Goal: Task Accomplishment & Management: Complete application form

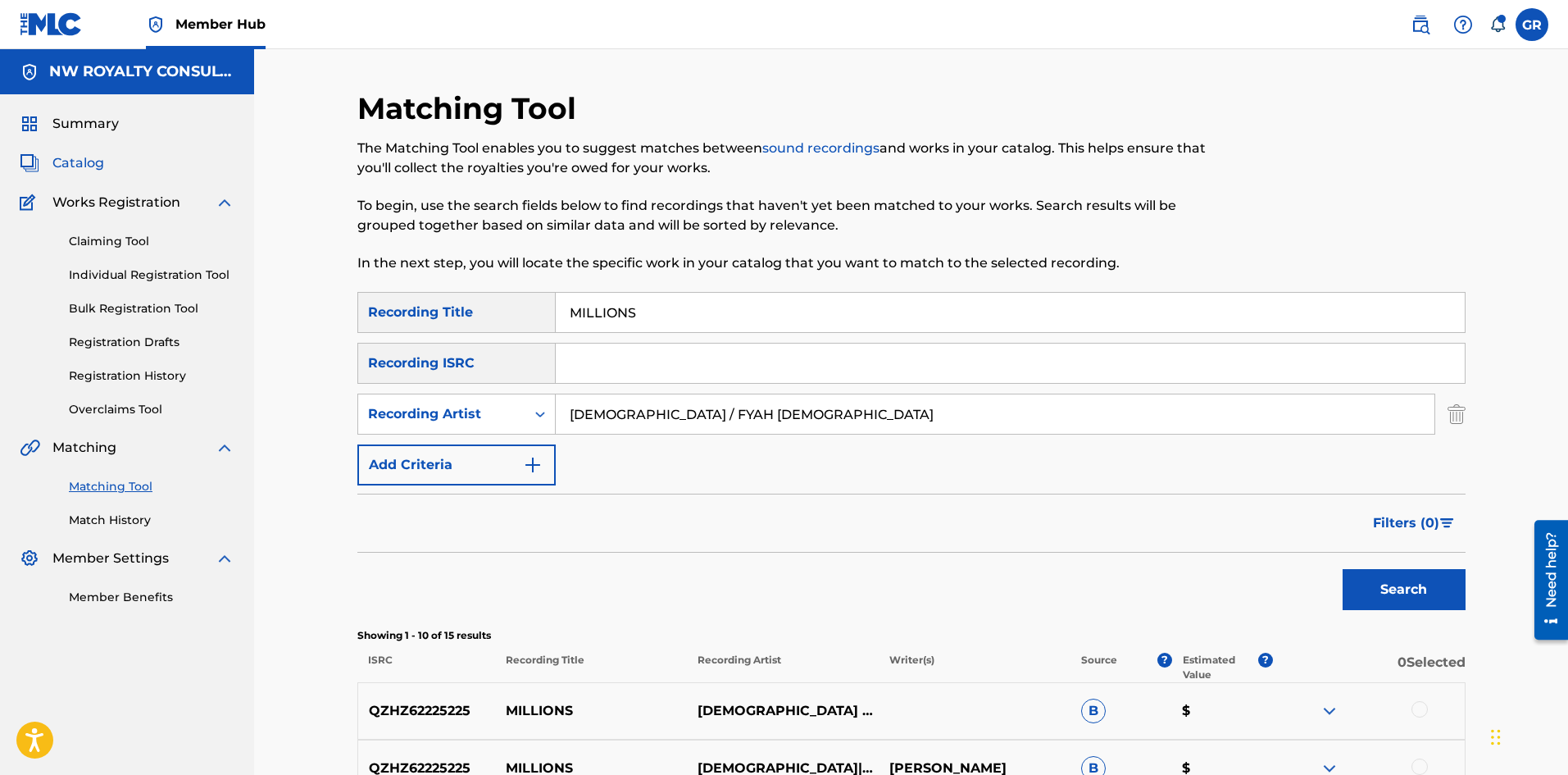
click at [76, 160] on span "Catalog" at bounding box center [78, 163] width 52 height 19
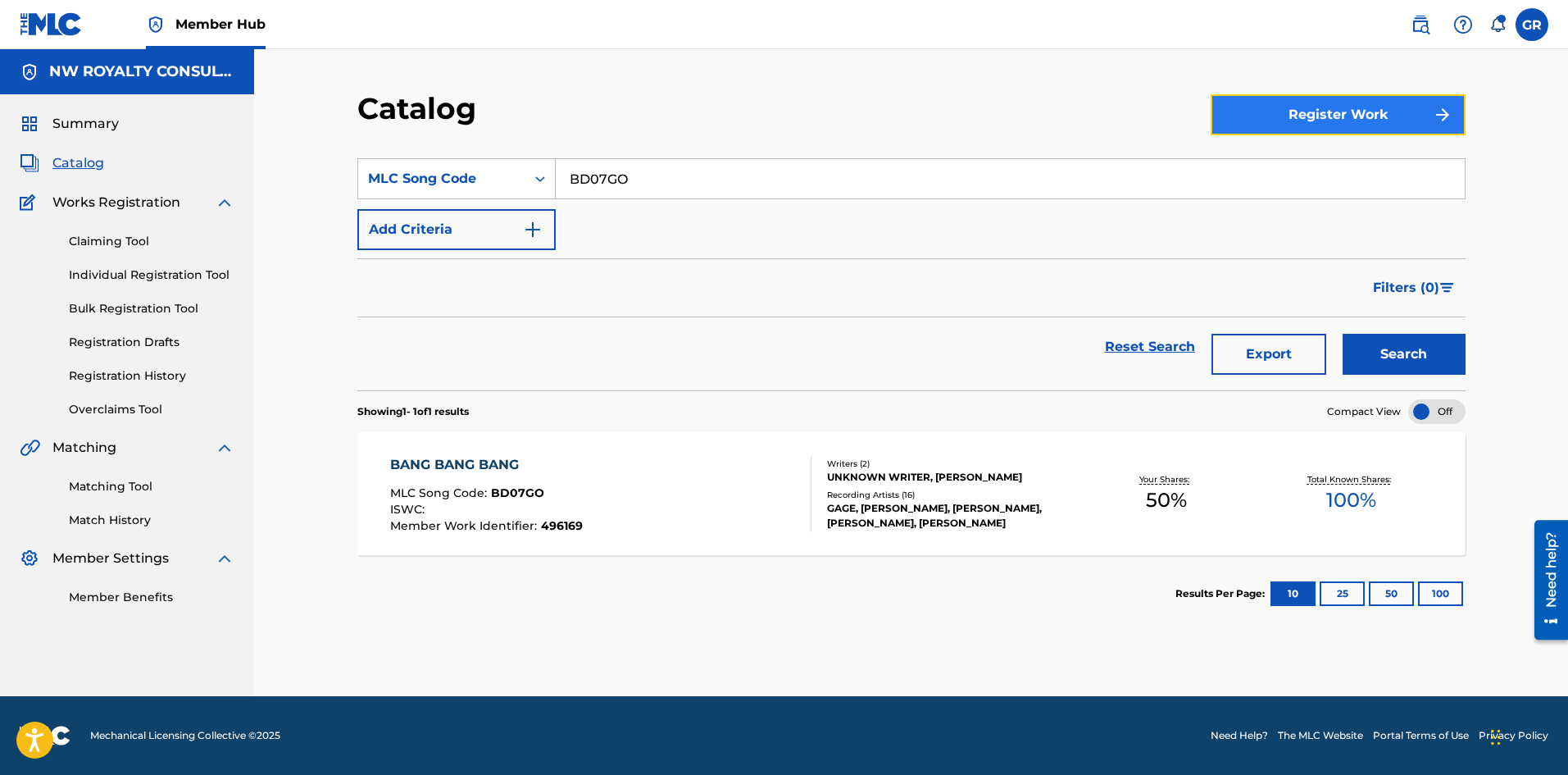
click at [1298, 110] on button "Register Work" at bounding box center [1338, 115] width 255 height 41
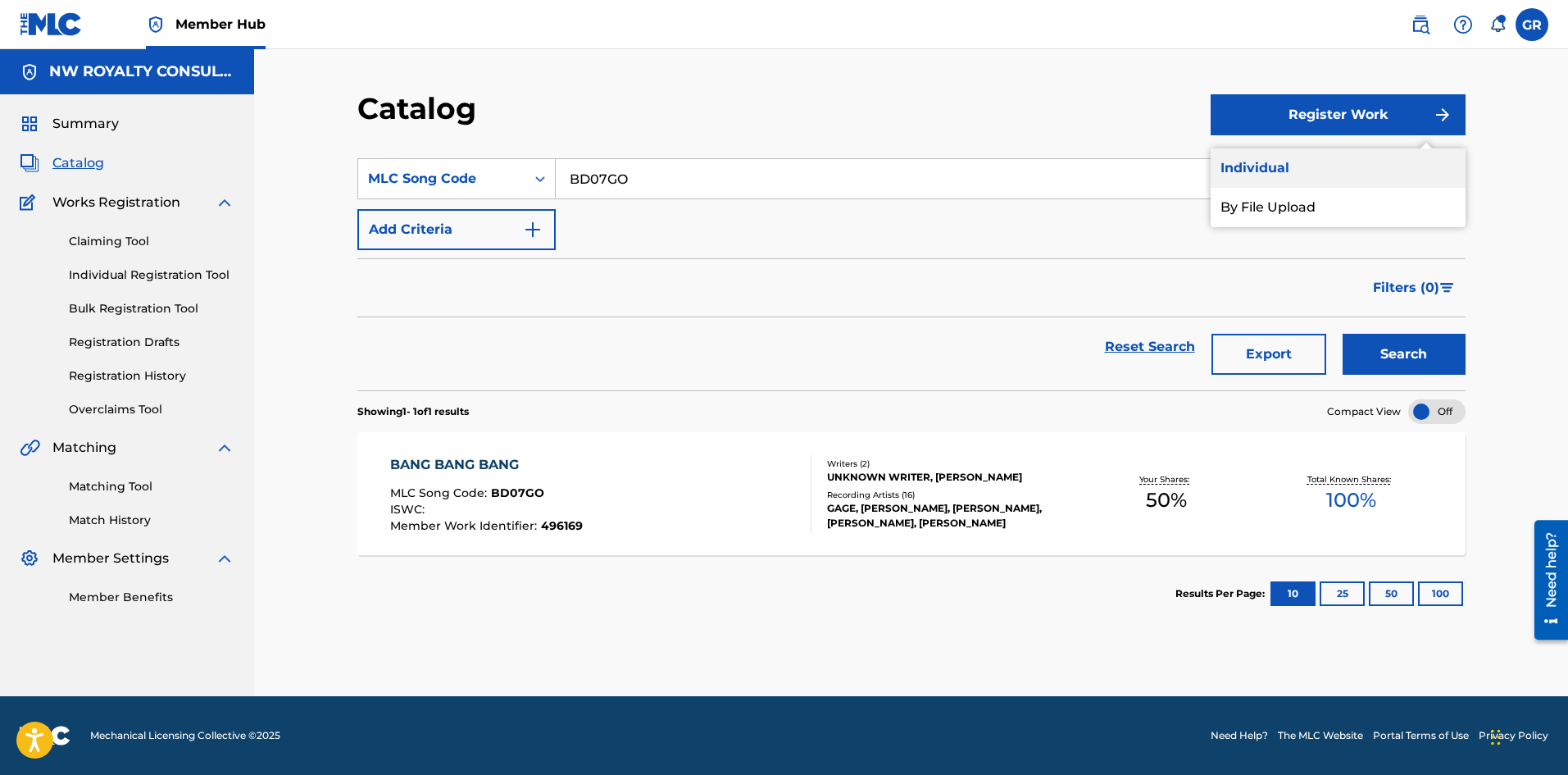
click at [1275, 164] on link "Individual" at bounding box center [1338, 168] width 255 height 40
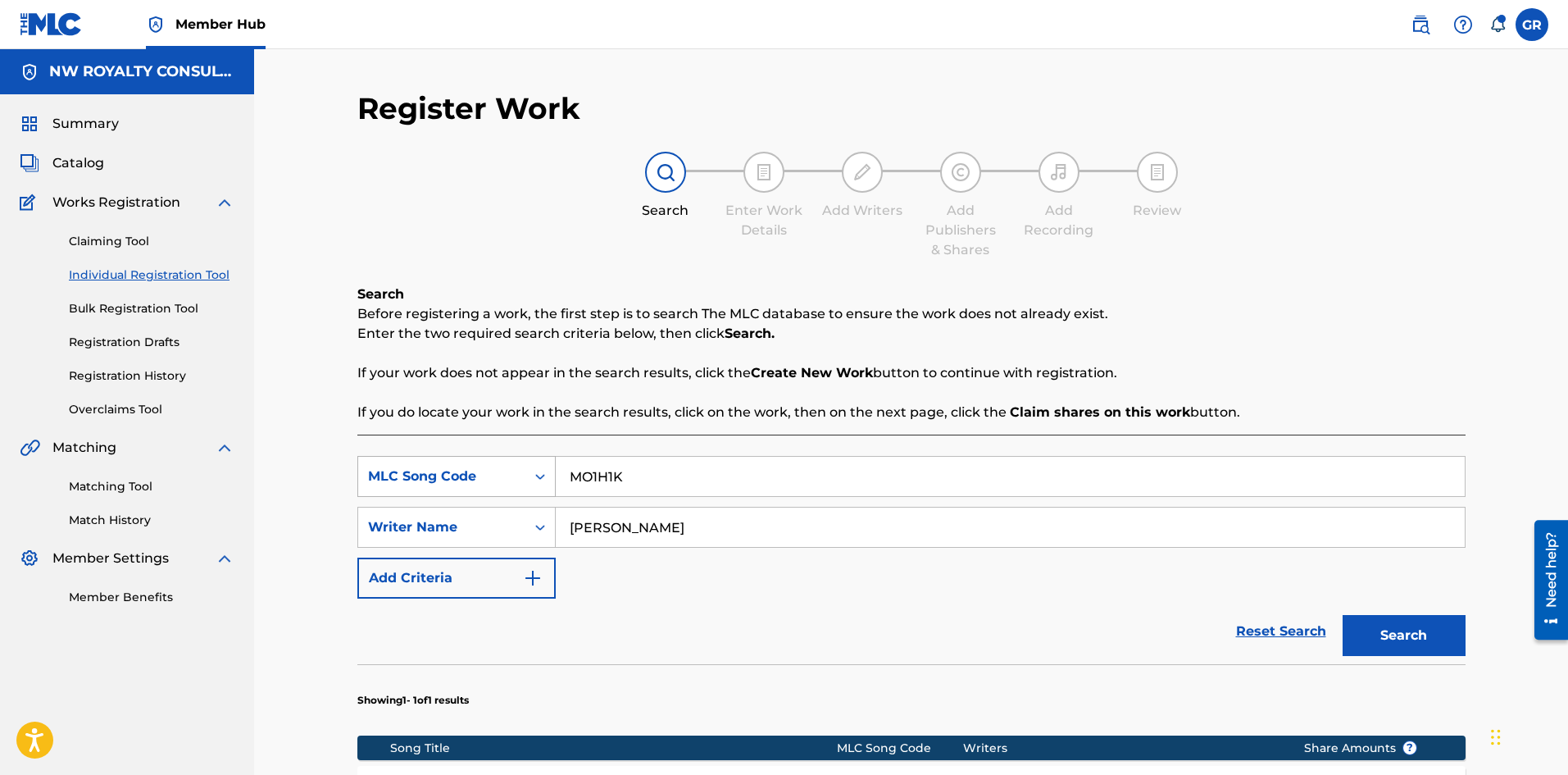
drag, startPoint x: 627, startPoint y: 484, endPoint x: 577, endPoint y: 488, distance: 50.2
click at [544, 490] on div "SearchWithCriteria3805dab2-1479-4576-a1cf-d406d2145771 MLC Song Code MO1H1K" at bounding box center [912, 476] width 1108 height 41
paste input "T82418"
type input "T82418"
drag, startPoint x: 583, startPoint y: 533, endPoint x: 527, endPoint y: 535, distance: 56.0
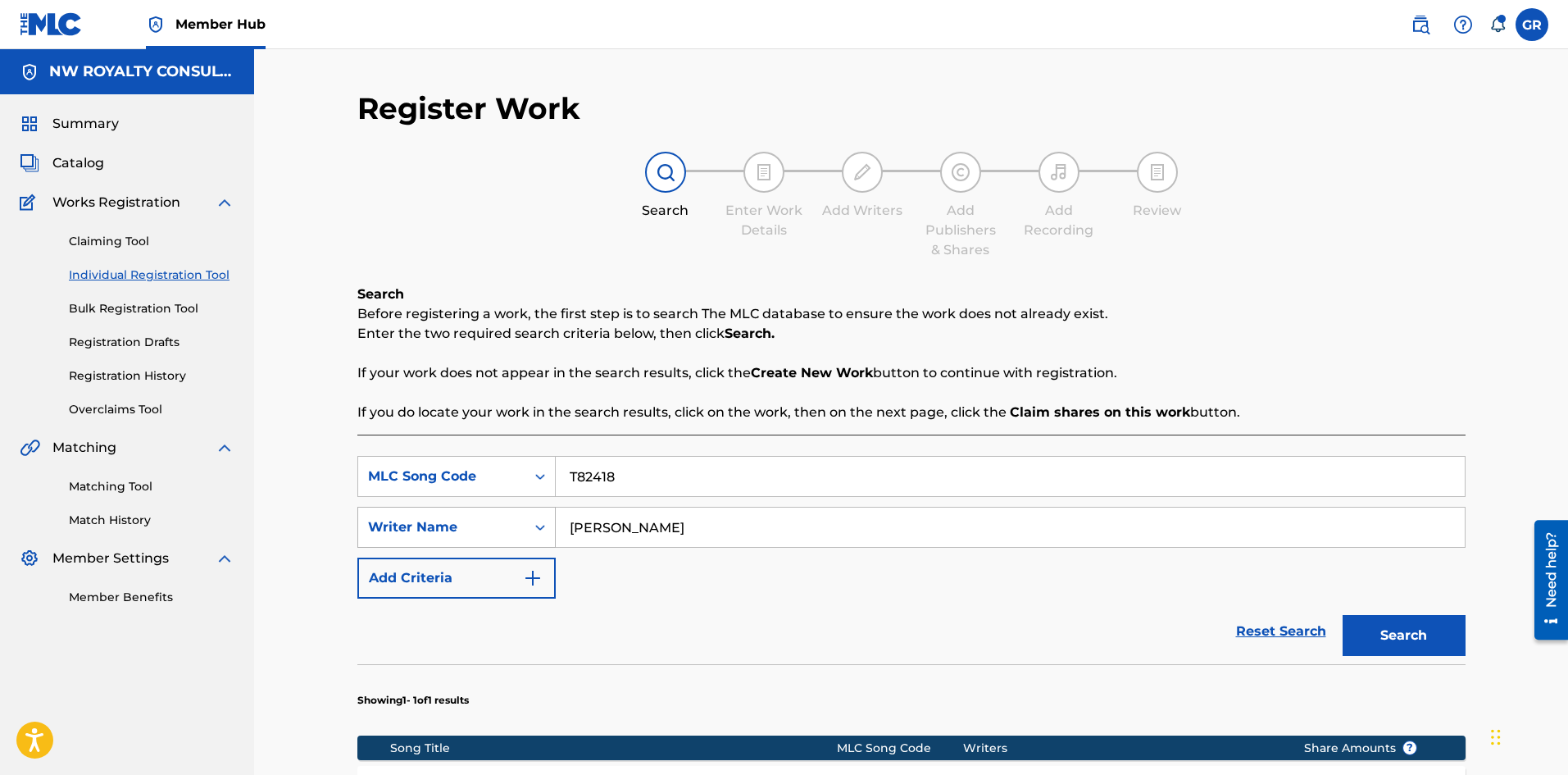
click at [527, 535] on div "SearchWithCriteria488891bb-eacb-48b3-9de0-d365bee758d0 Writer Name [PERSON_NAME]" at bounding box center [912, 527] width 1108 height 41
type input "[PERSON_NAME]"
click at [1342, 615] on button "Search" at bounding box center [1404, 635] width 123 height 41
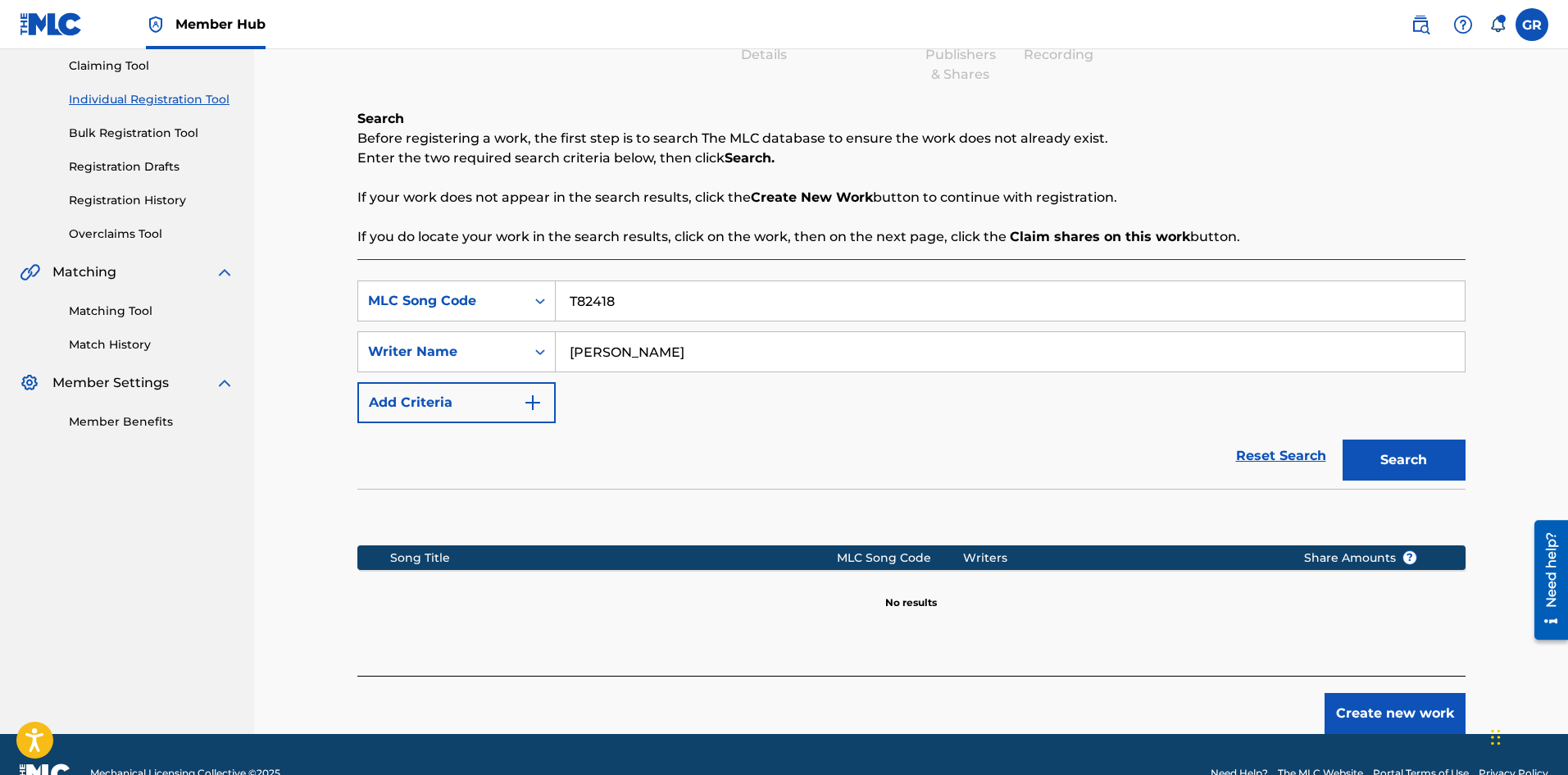
scroll to position [213, 0]
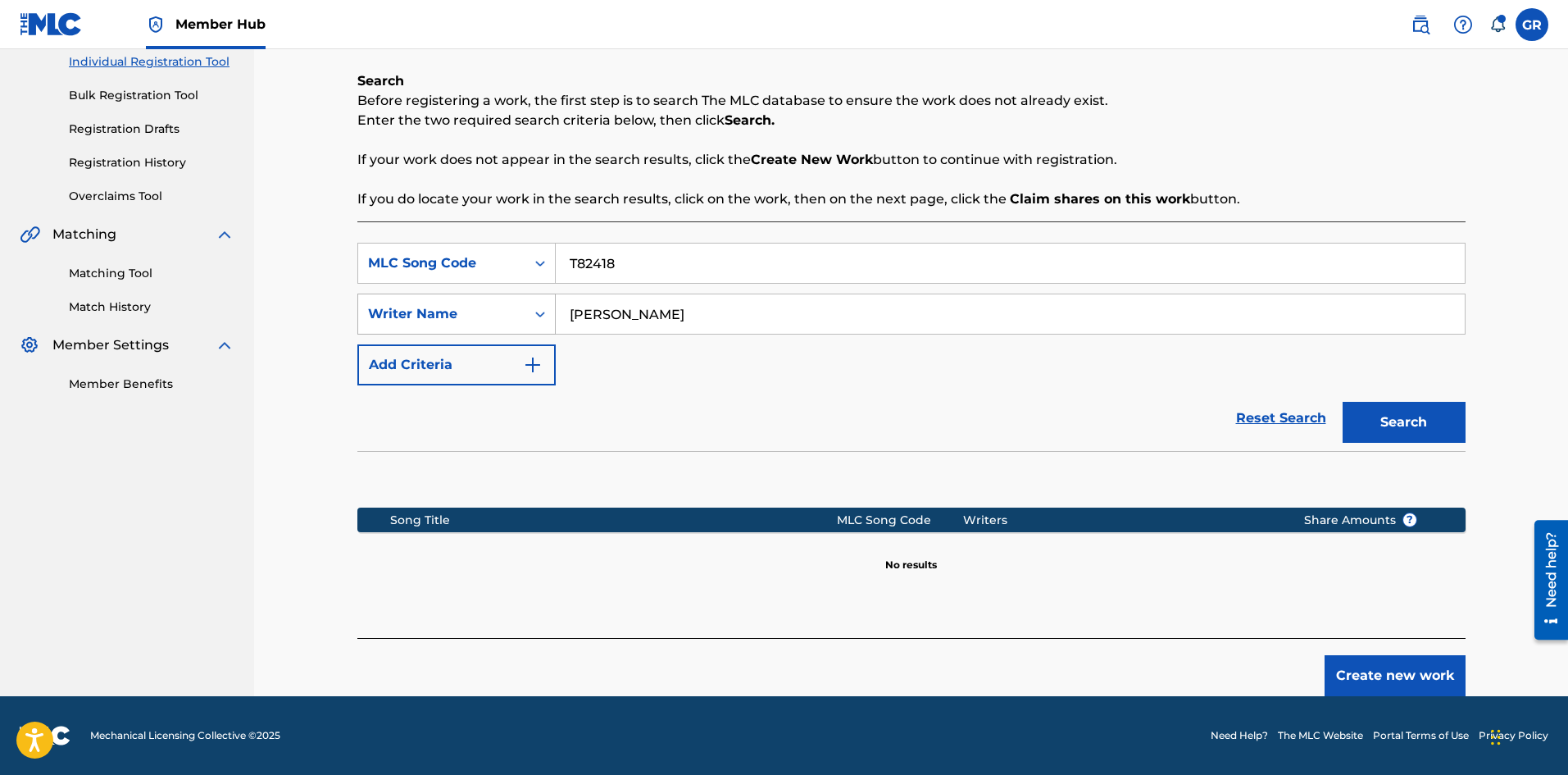
drag, startPoint x: 535, startPoint y: 309, endPoint x: 508, endPoint y: 309, distance: 27.0
click at [508, 309] on div "SearchWithCriteria488891bb-eacb-48b3-9de0-d365bee758d0 Writer Name [PERSON_NAME]" at bounding box center [912, 314] width 1108 height 41
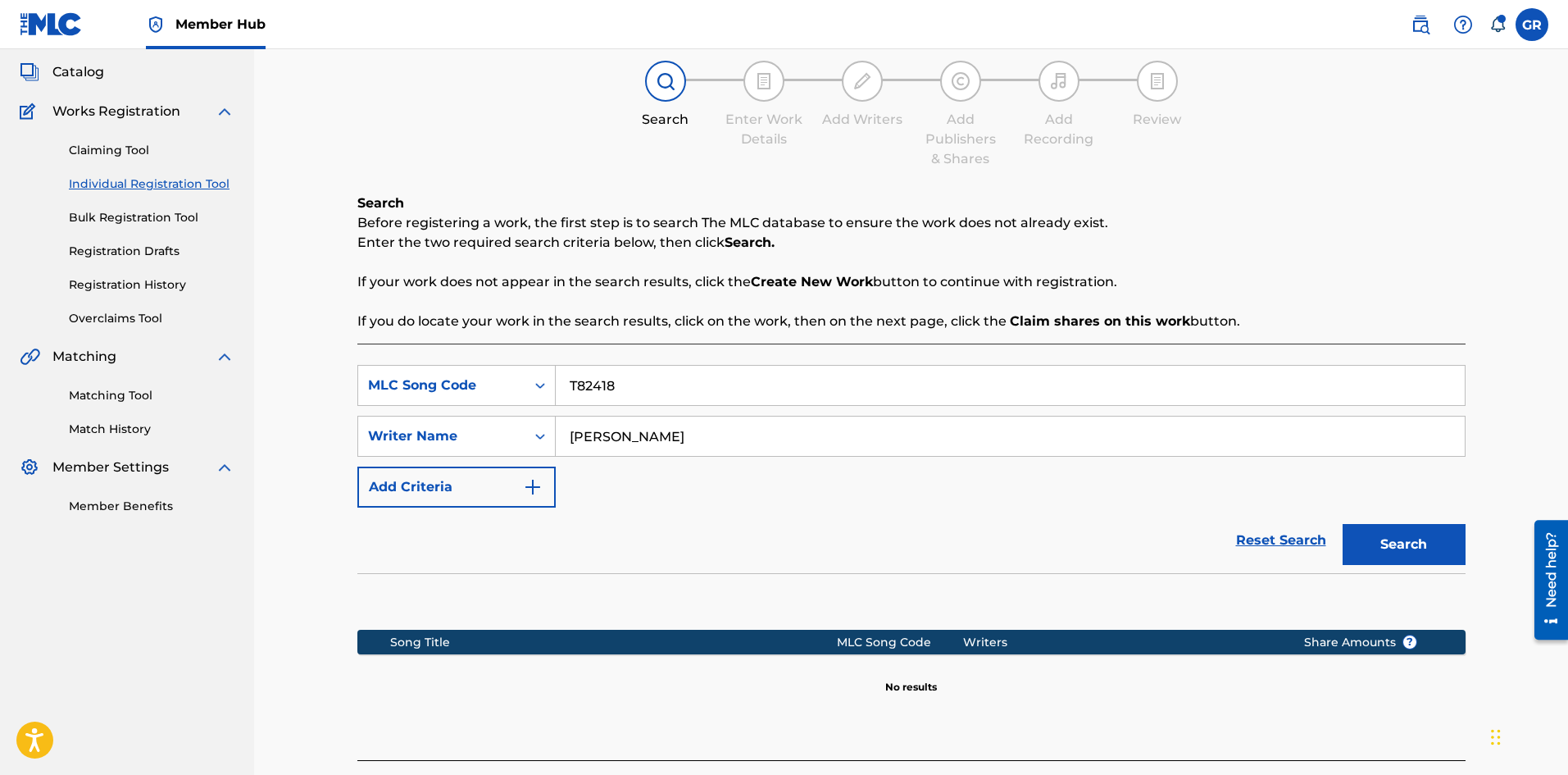
scroll to position [0, 0]
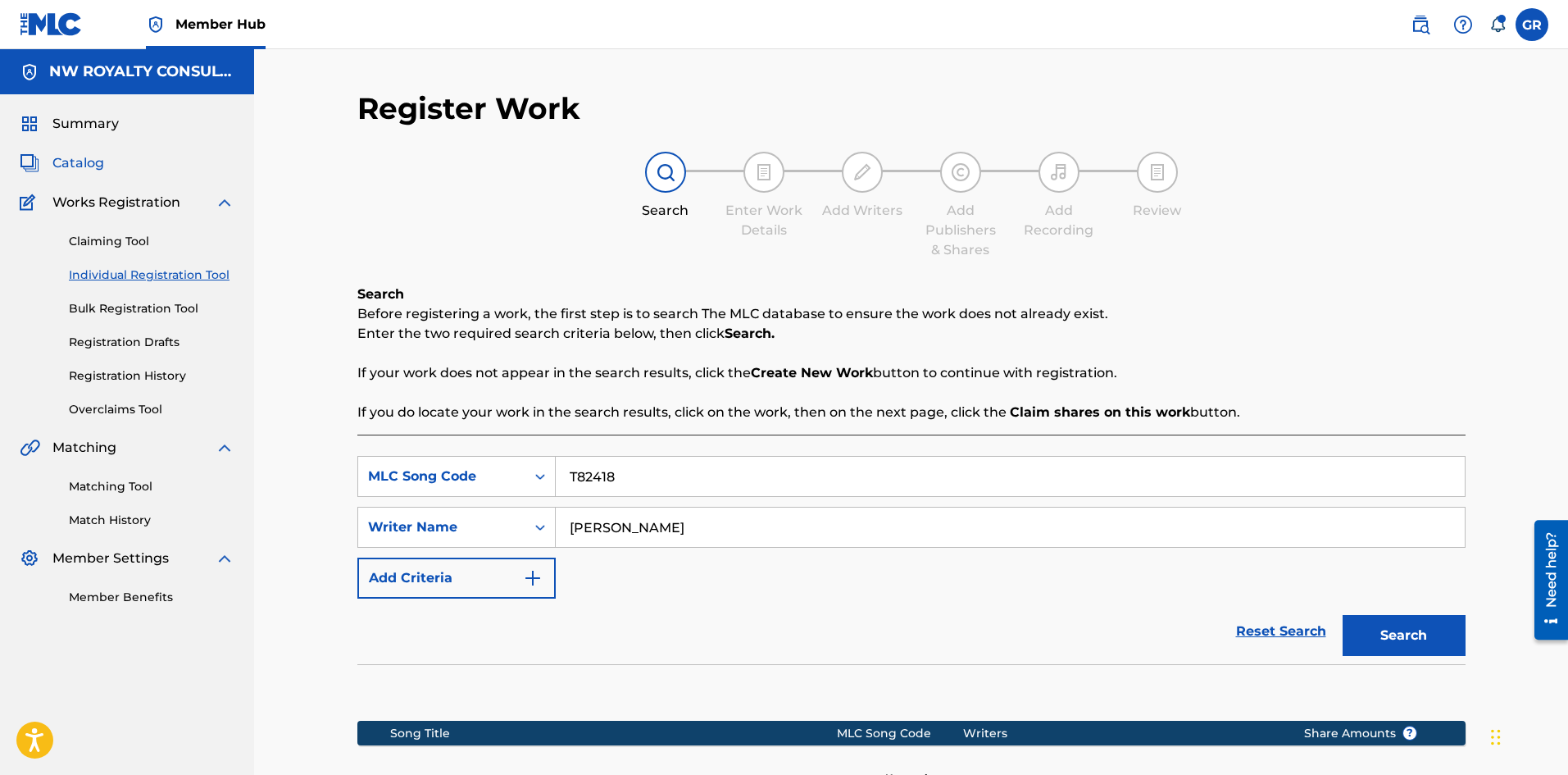
click at [82, 160] on span "Catalog" at bounding box center [78, 163] width 52 height 19
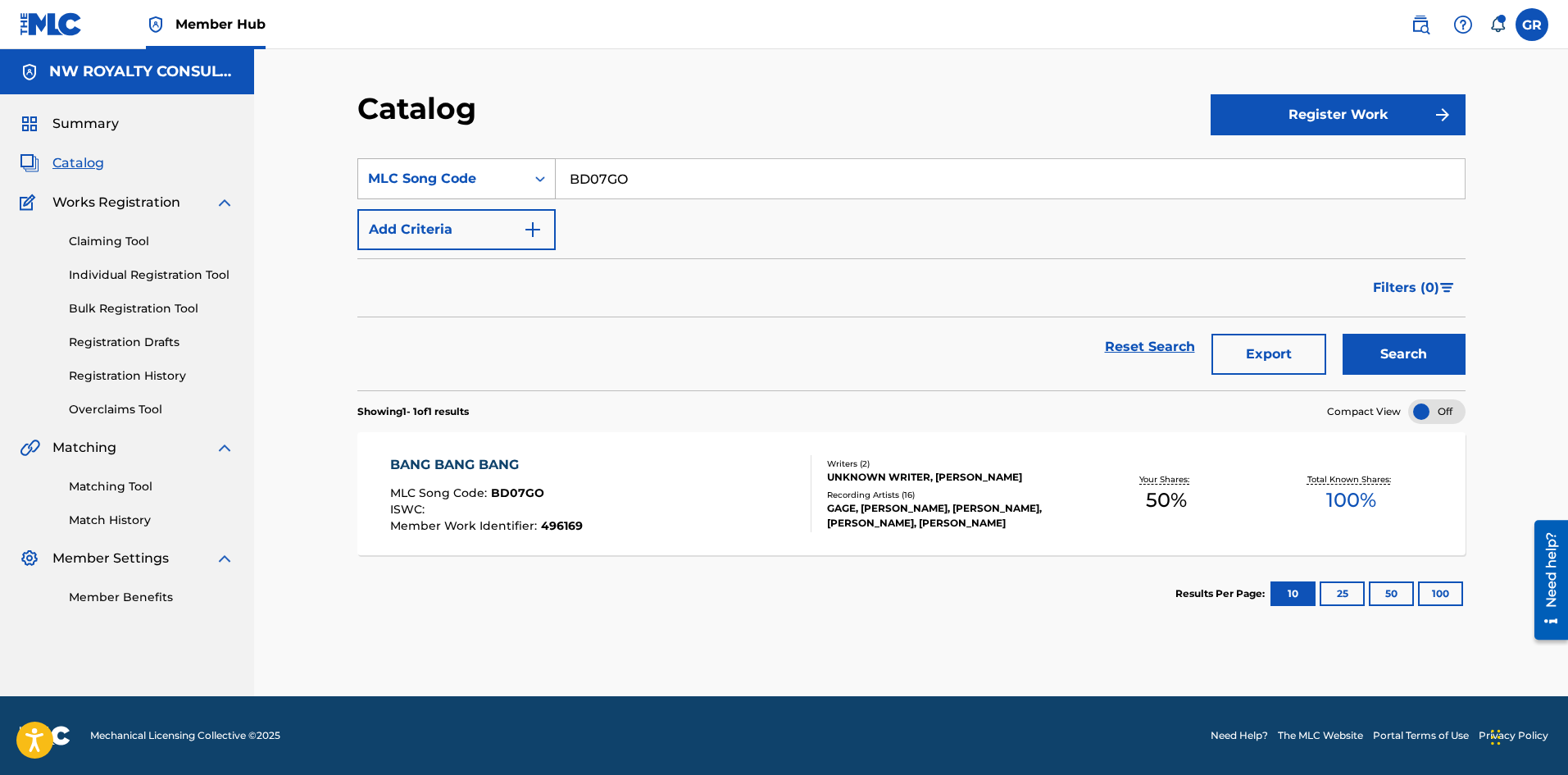
drag, startPoint x: 606, startPoint y: 178, endPoint x: 523, endPoint y: 173, distance: 83.2
click at [523, 173] on div "SearchWithCriteriae84285a9-cf8f-49cd-b3ca-061fb751d346 MLC Song Code BD07GO" at bounding box center [912, 178] width 1108 height 41
paste input "T82418"
type input "T82418"
click at [1390, 354] on button "Search" at bounding box center [1404, 354] width 123 height 41
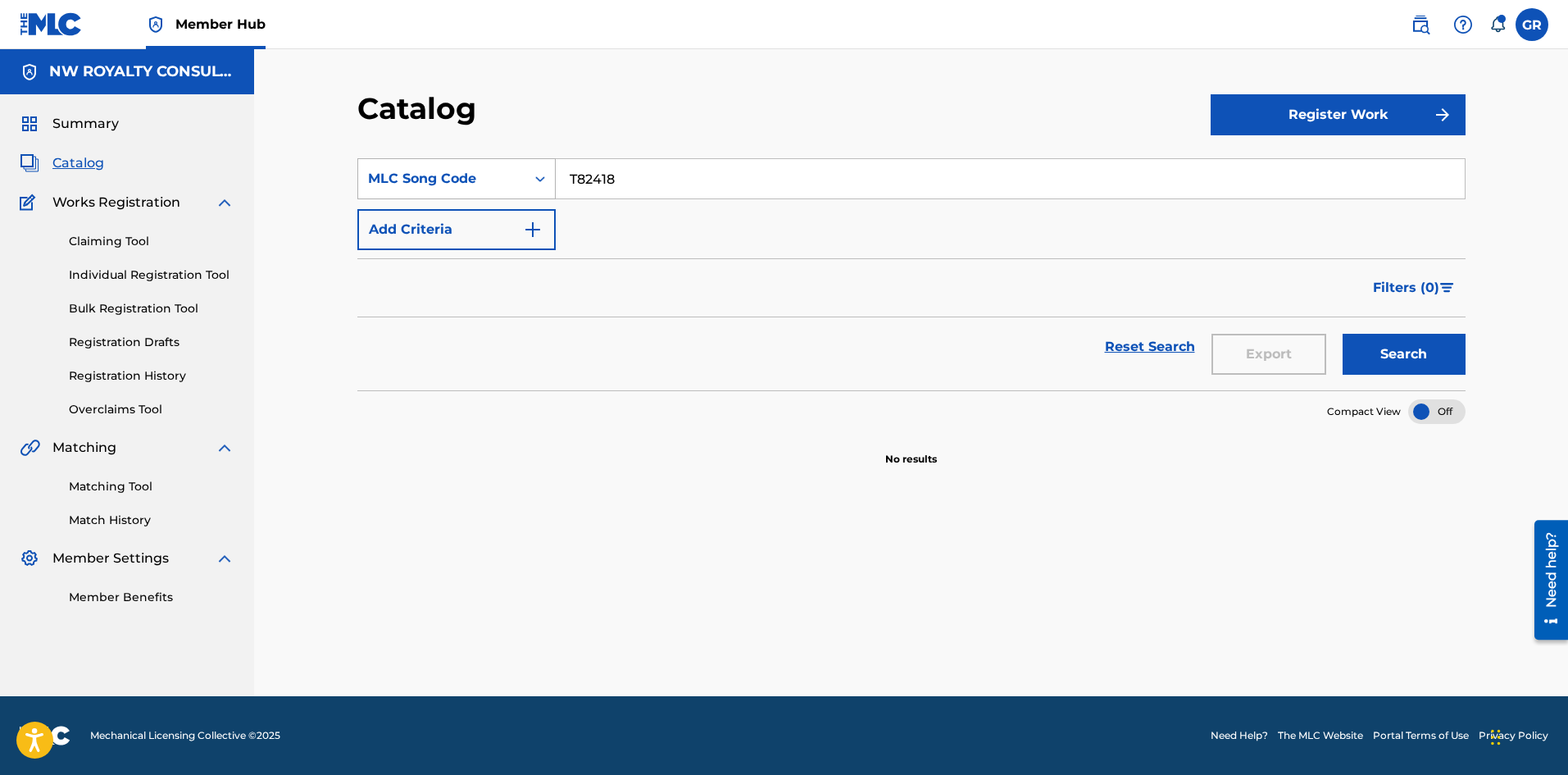
click at [476, 176] on div "MLC Song Code" at bounding box center [441, 178] width 147 height 19
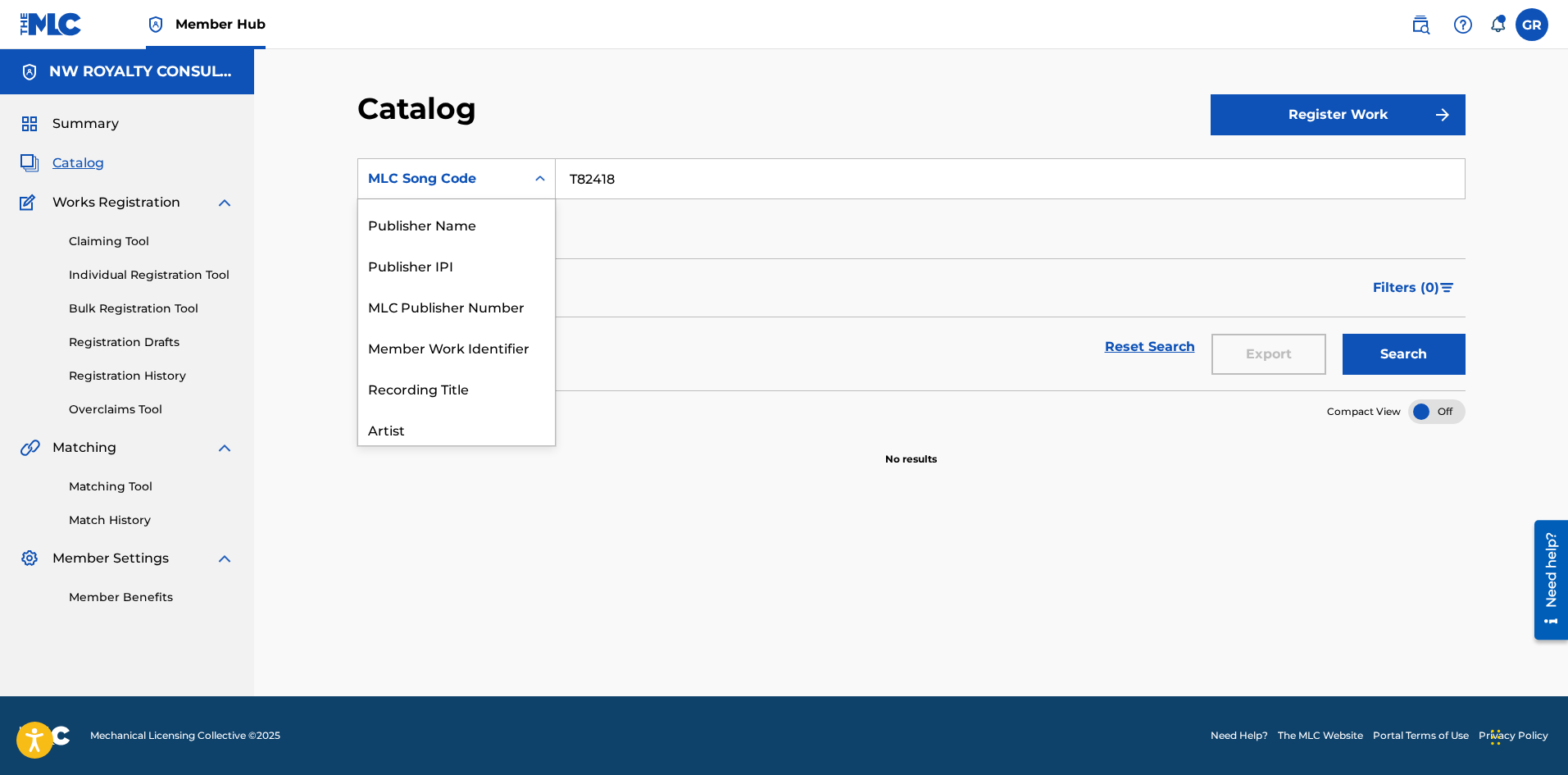
scroll to position [164, 0]
click at [436, 299] on div "MLC Publisher Number" at bounding box center [457, 302] width 197 height 41
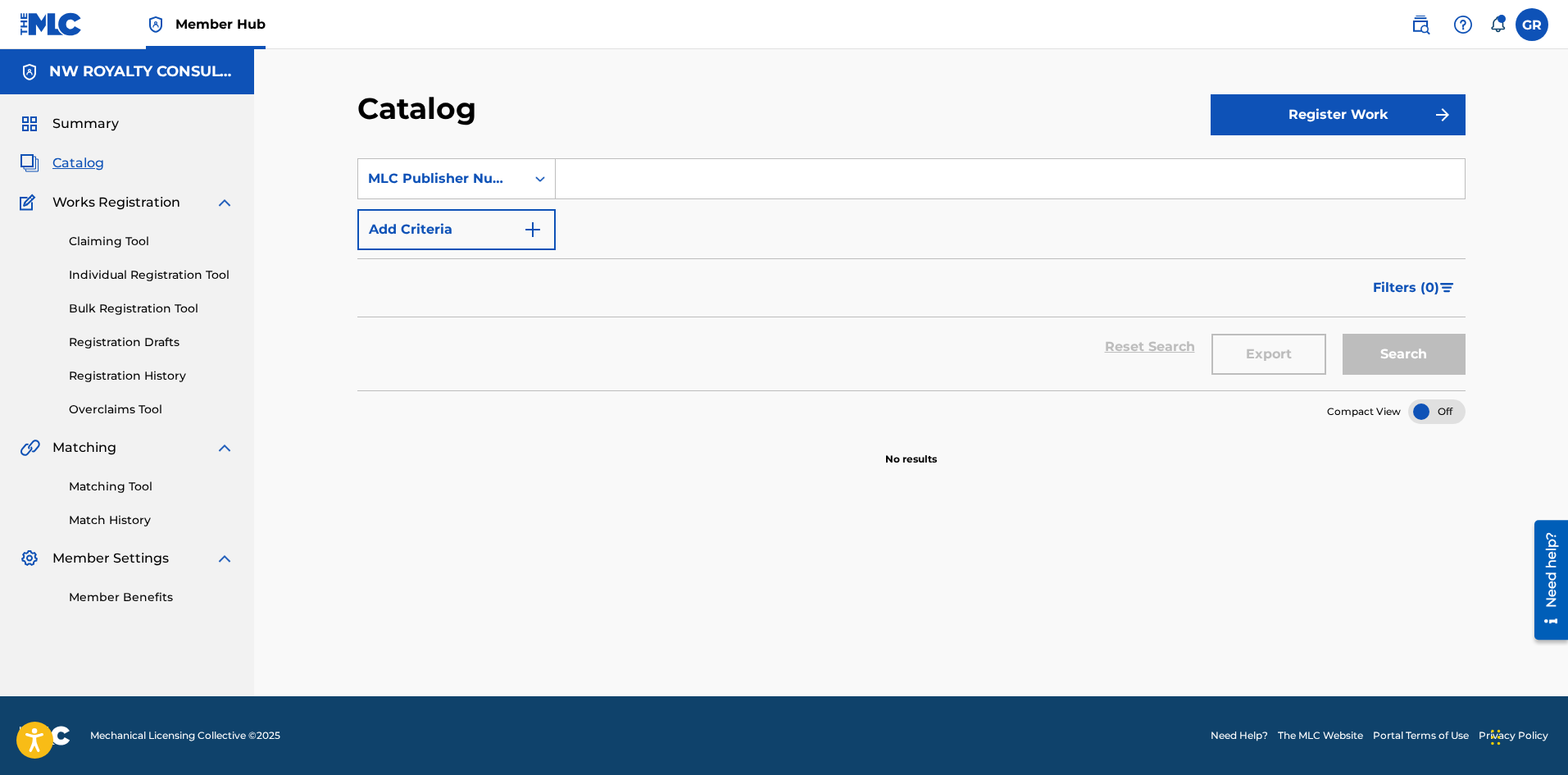
click at [615, 173] on input "Search Form" at bounding box center [1010, 178] width 909 height 40
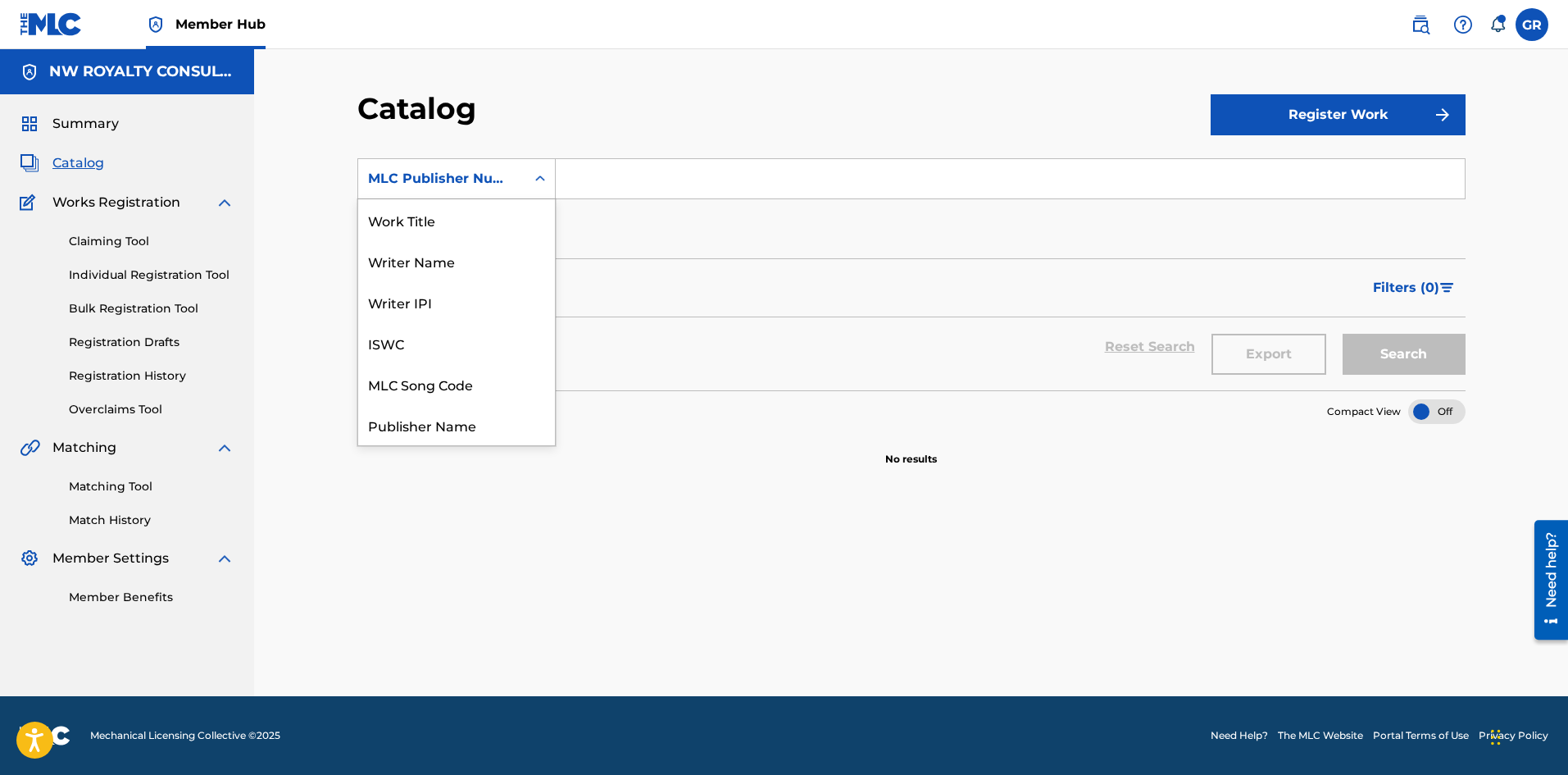
scroll to position [246, 0]
click at [498, 179] on div "MLC Publisher Number" at bounding box center [441, 178] width 147 height 19
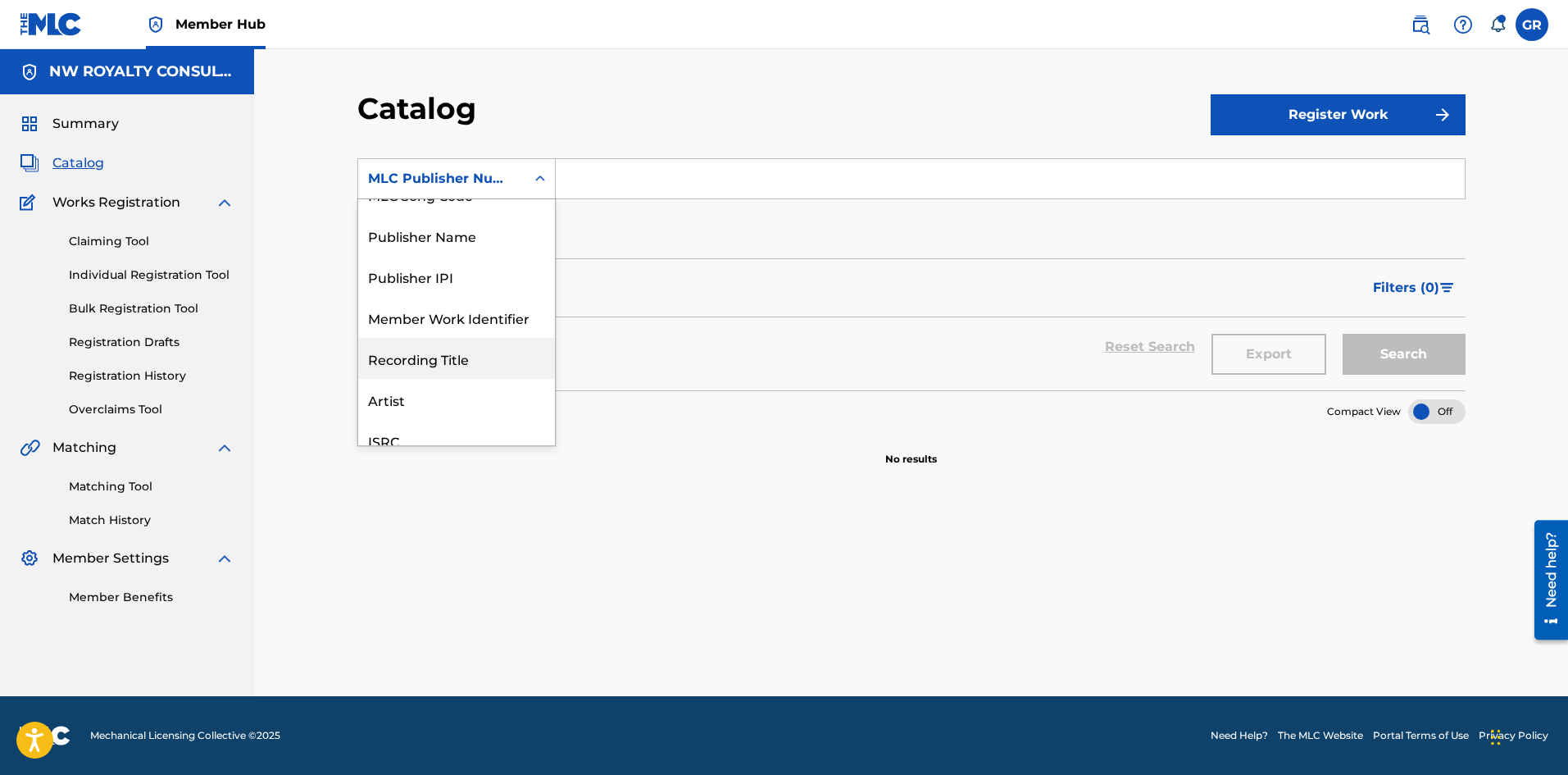
scroll to position [164, 0]
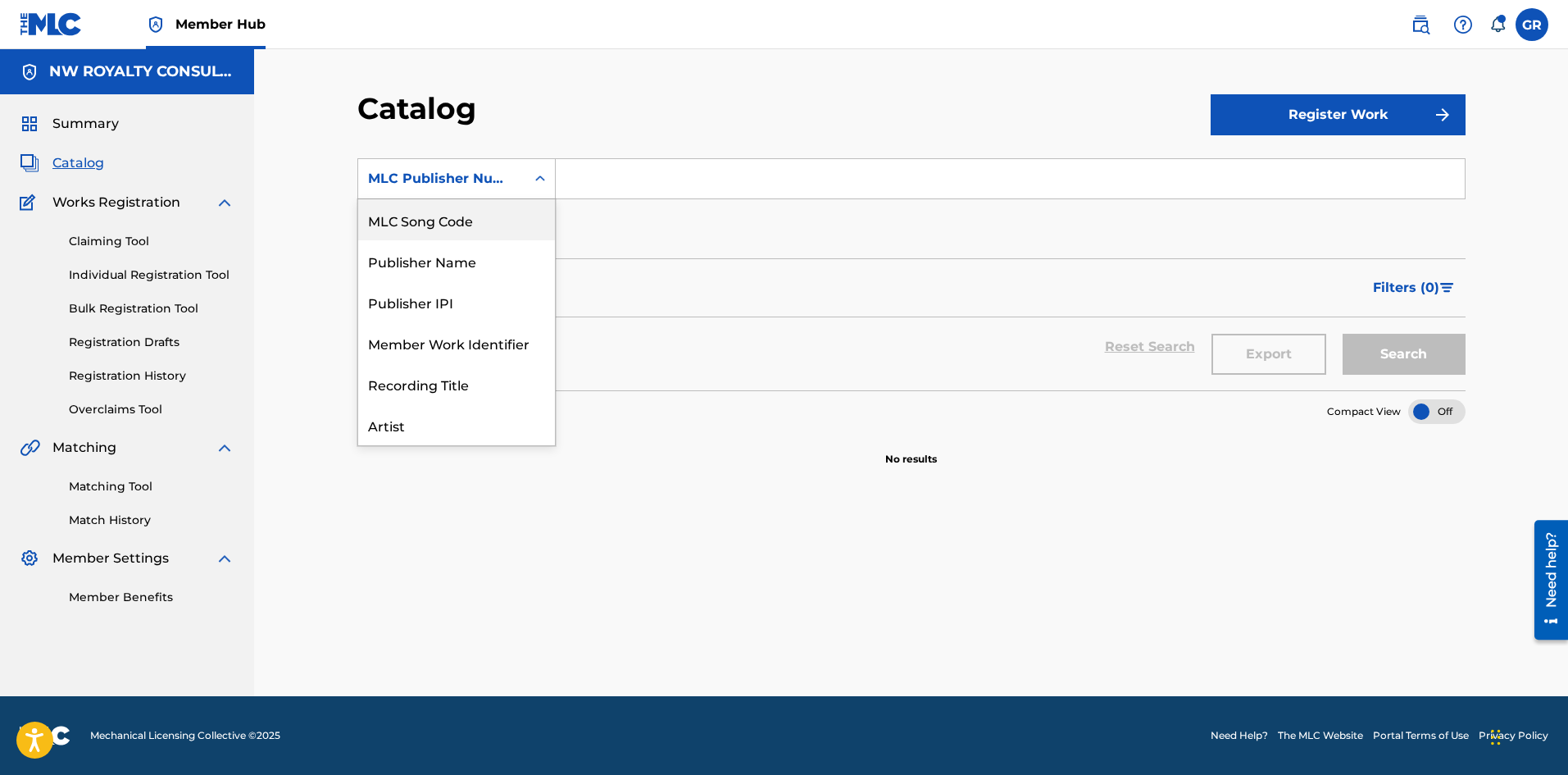
click at [448, 218] on div "MLC Song Code" at bounding box center [457, 220] width 197 height 41
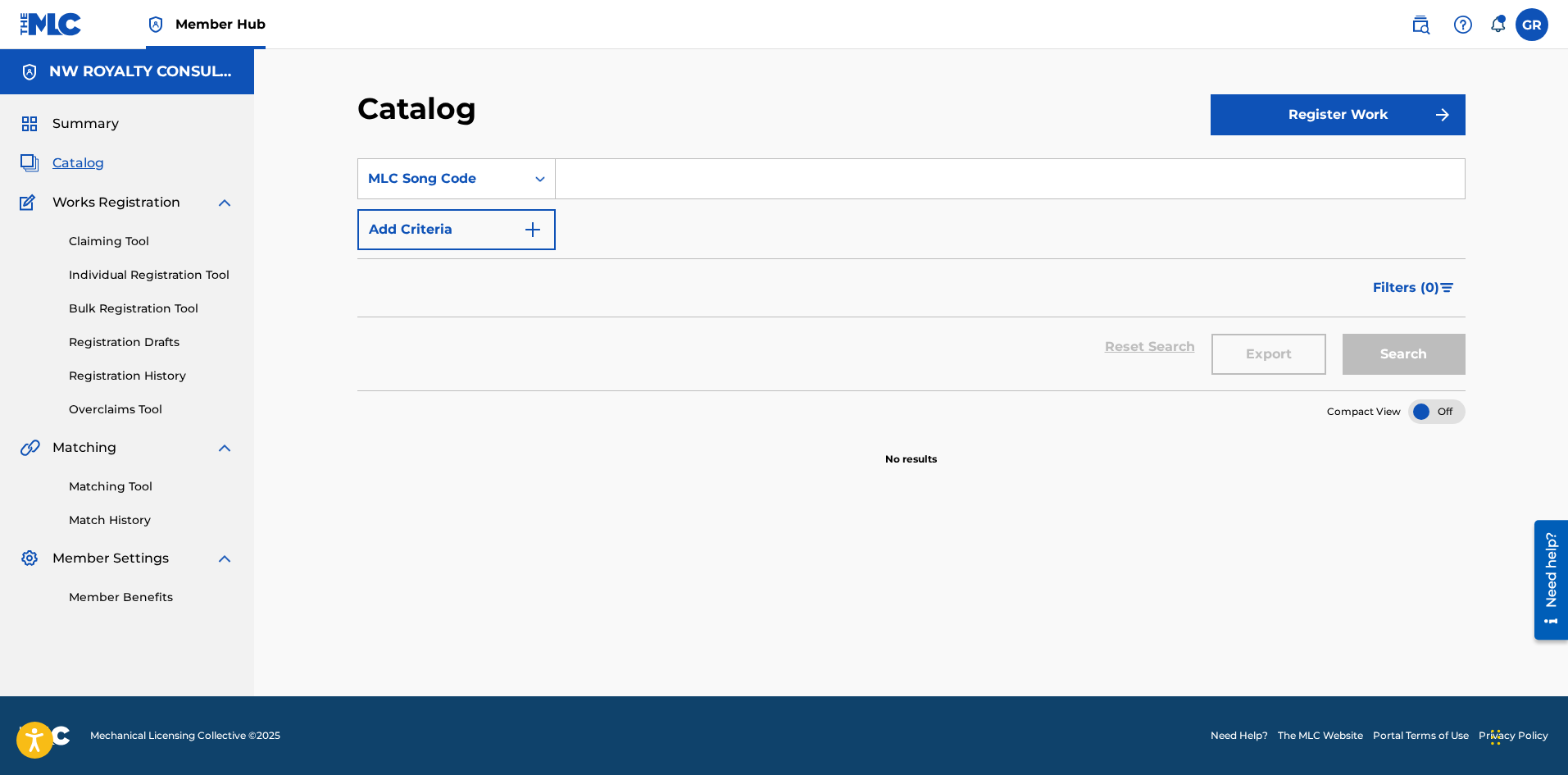
click at [606, 169] on input "Search Form" at bounding box center [1010, 178] width 909 height 40
paste input "T82418"
type input "T82418"
click at [1406, 349] on button "Search" at bounding box center [1404, 354] width 123 height 41
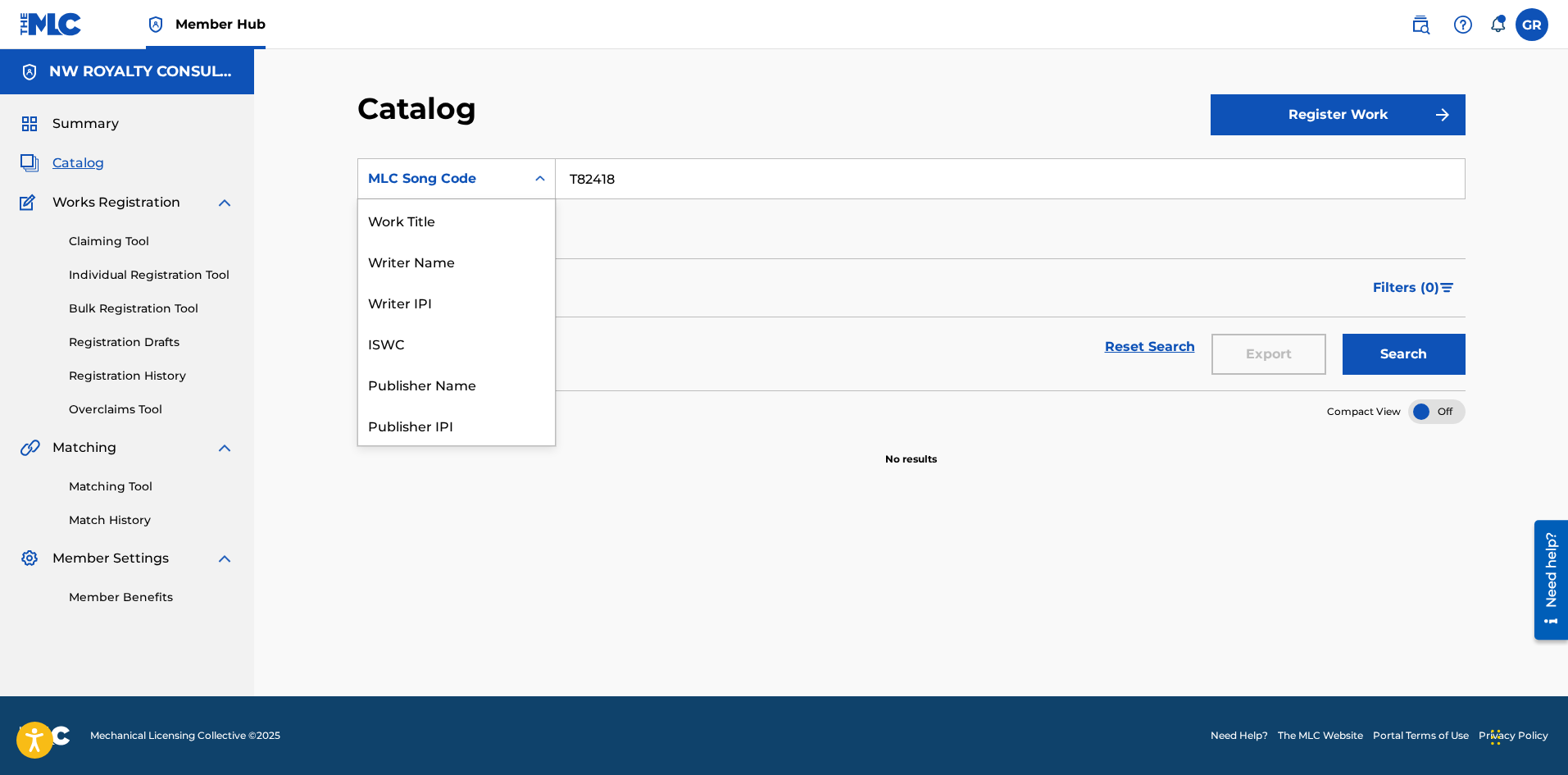
click at [469, 170] on div "MLC Song Code" at bounding box center [441, 178] width 147 height 19
click at [808, 121] on div "Catalog" at bounding box center [784, 115] width 854 height 48
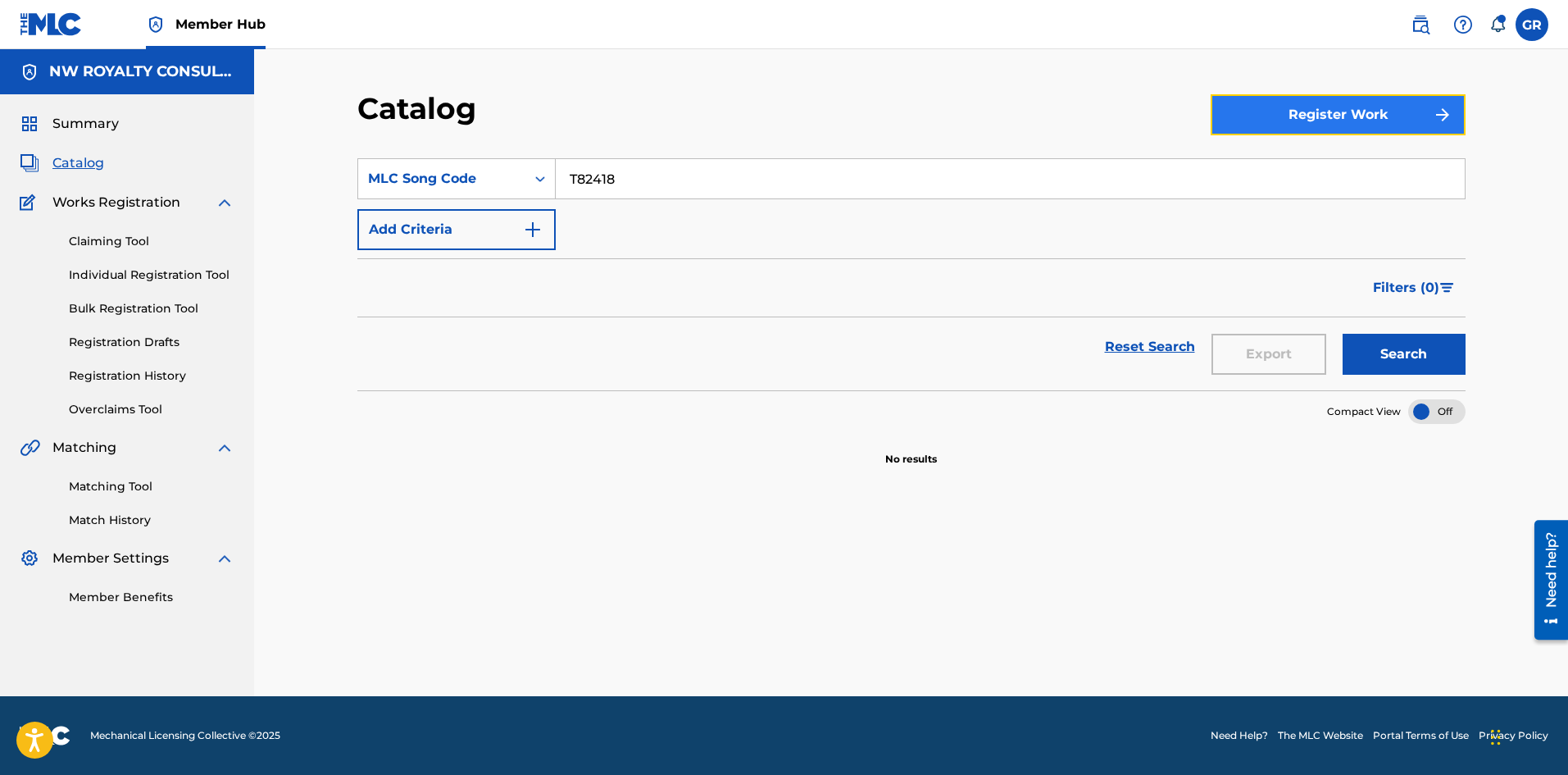
click at [1315, 112] on button "Register Work" at bounding box center [1338, 115] width 255 height 41
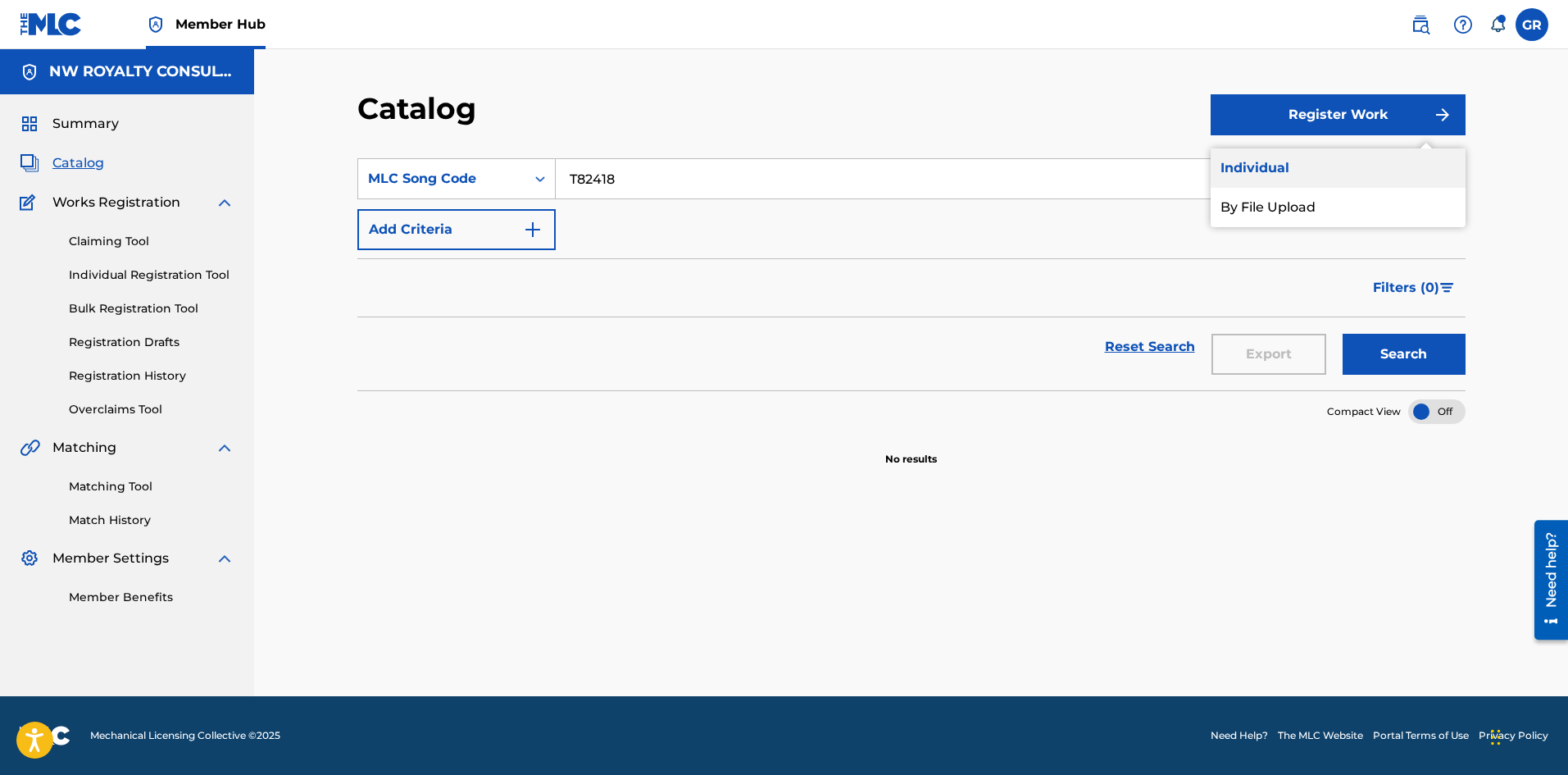
click at [1264, 165] on link "Individual" at bounding box center [1338, 168] width 255 height 40
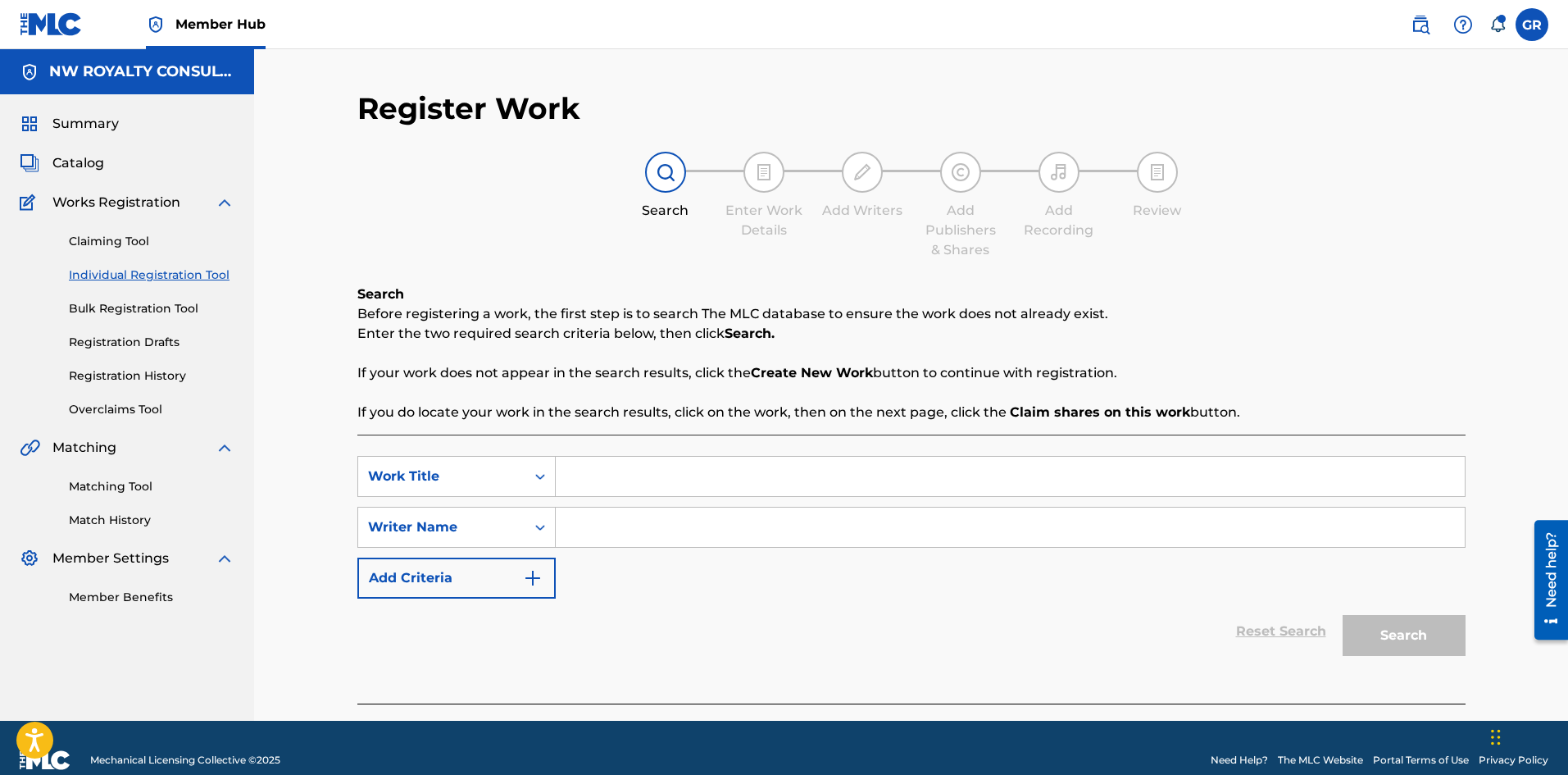
click at [596, 473] on input "Search Form" at bounding box center [1010, 476] width 909 height 40
type input "d"
type input "them get corel"
click at [593, 530] on input "Search Form" at bounding box center [1010, 527] width 909 height 40
type input "[PERSON_NAME]"
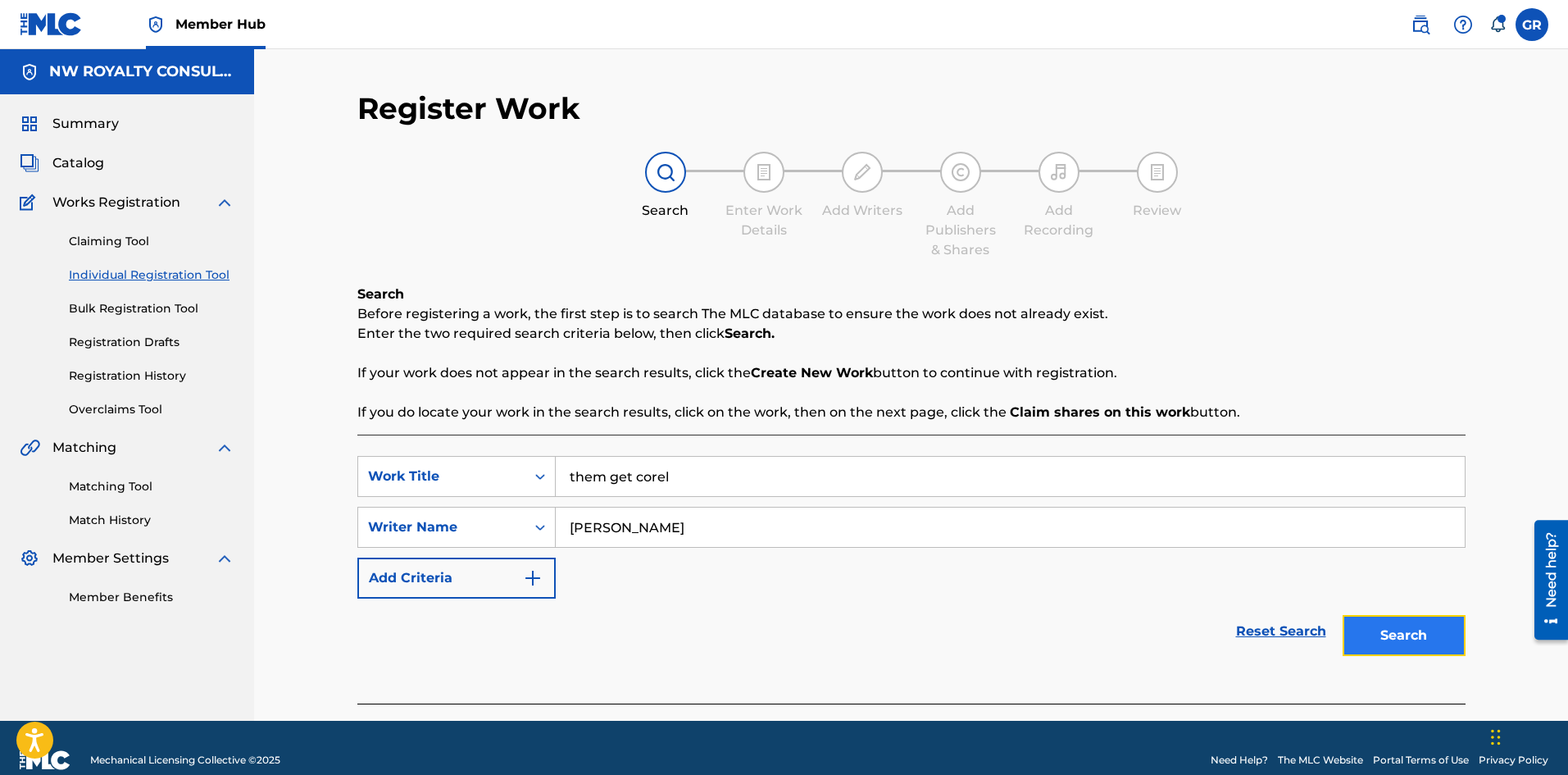
click at [1405, 625] on button "Search" at bounding box center [1404, 635] width 123 height 41
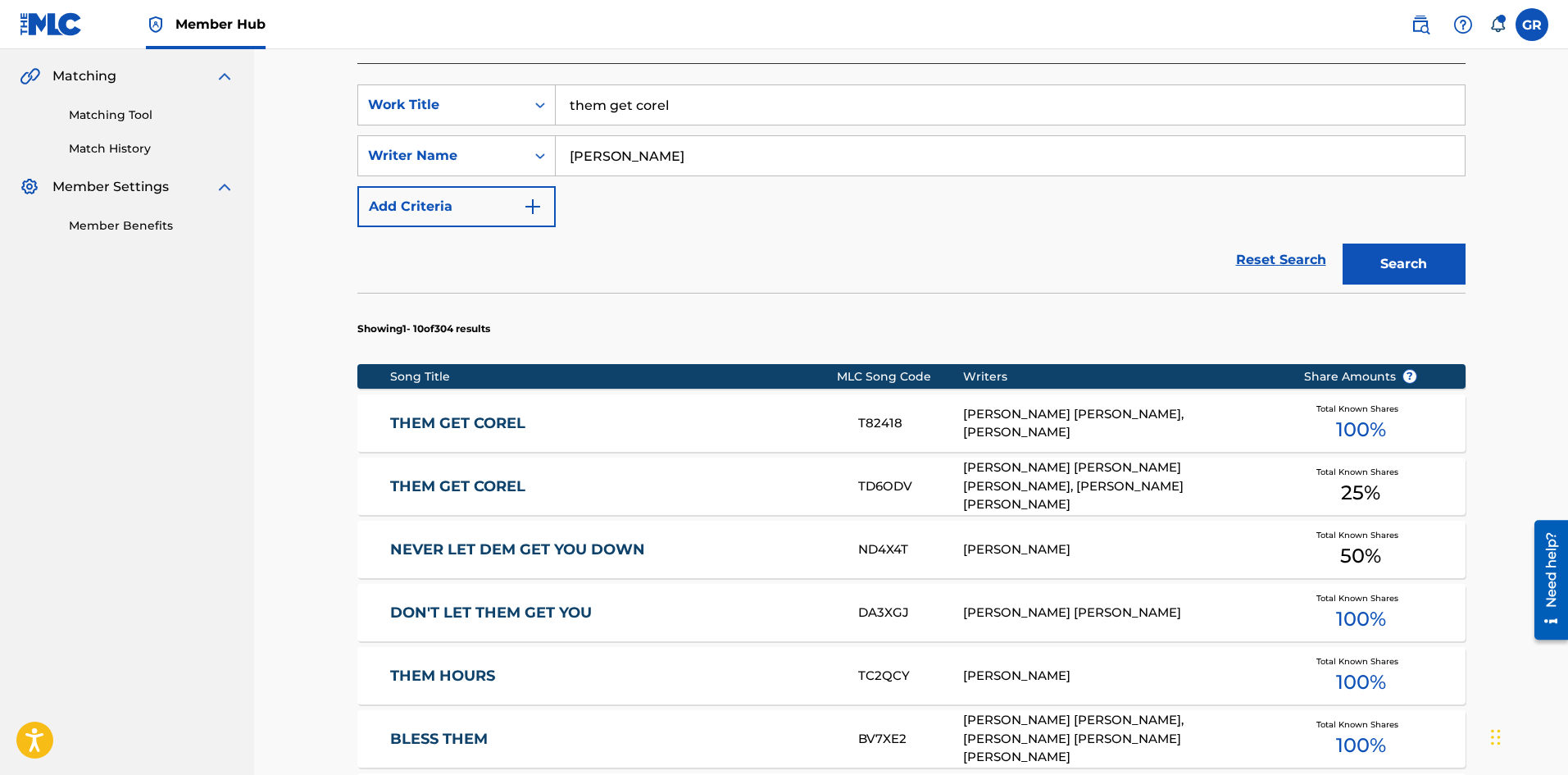
scroll to position [410, 0]
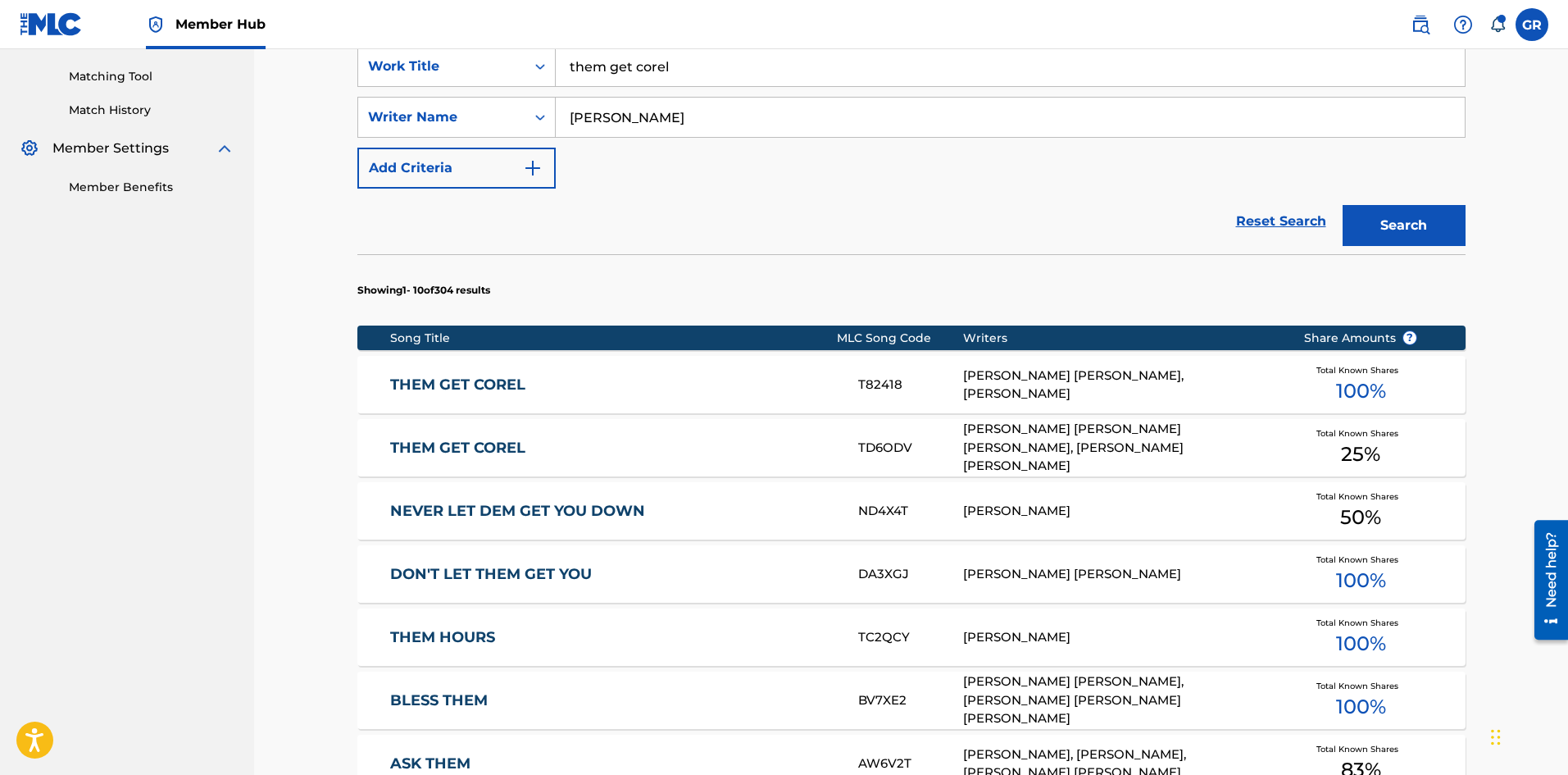
click at [479, 387] on link "THEM GET COREL" at bounding box center [613, 386] width 446 height 19
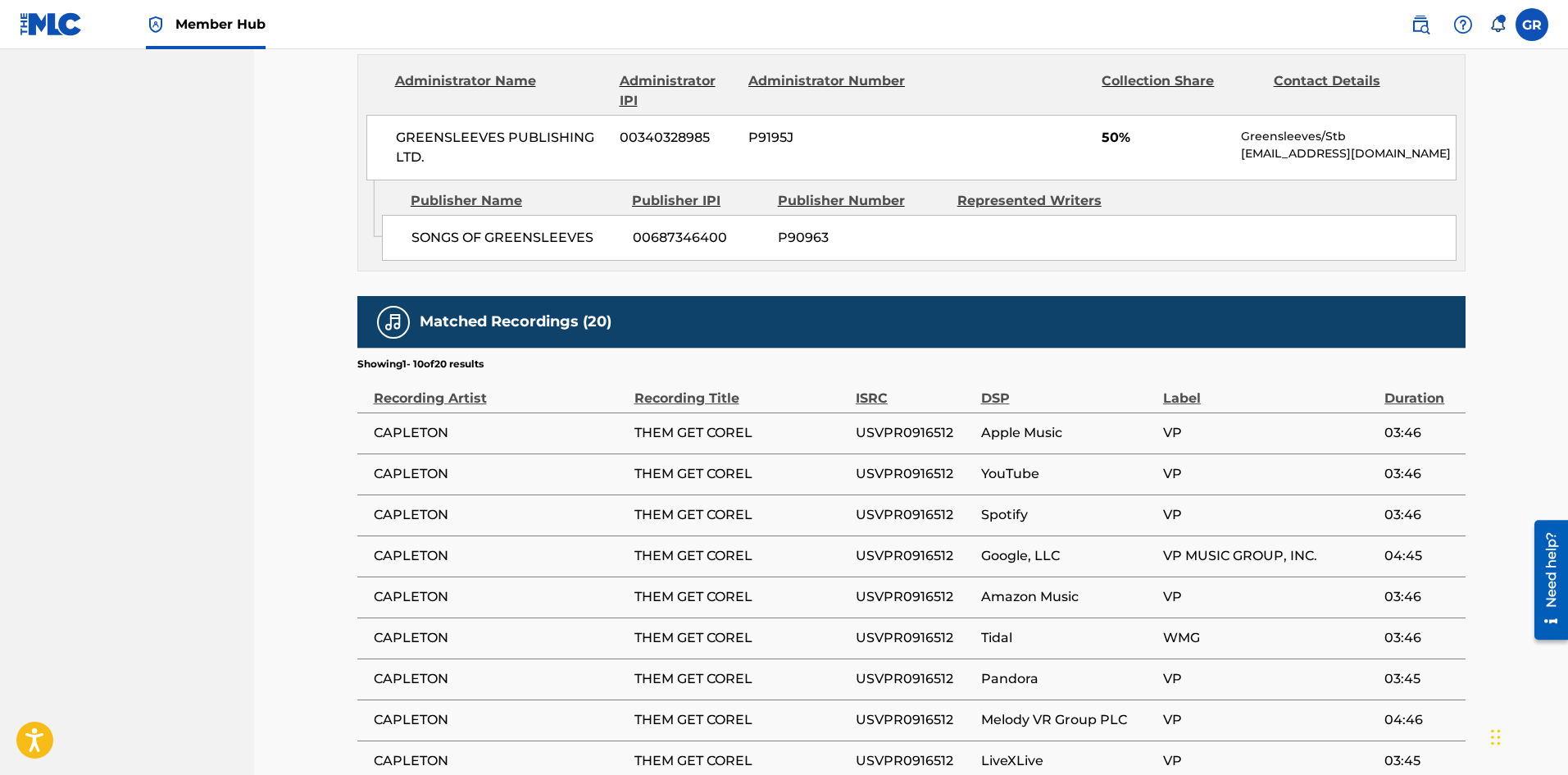
scroll to position [1230, 0]
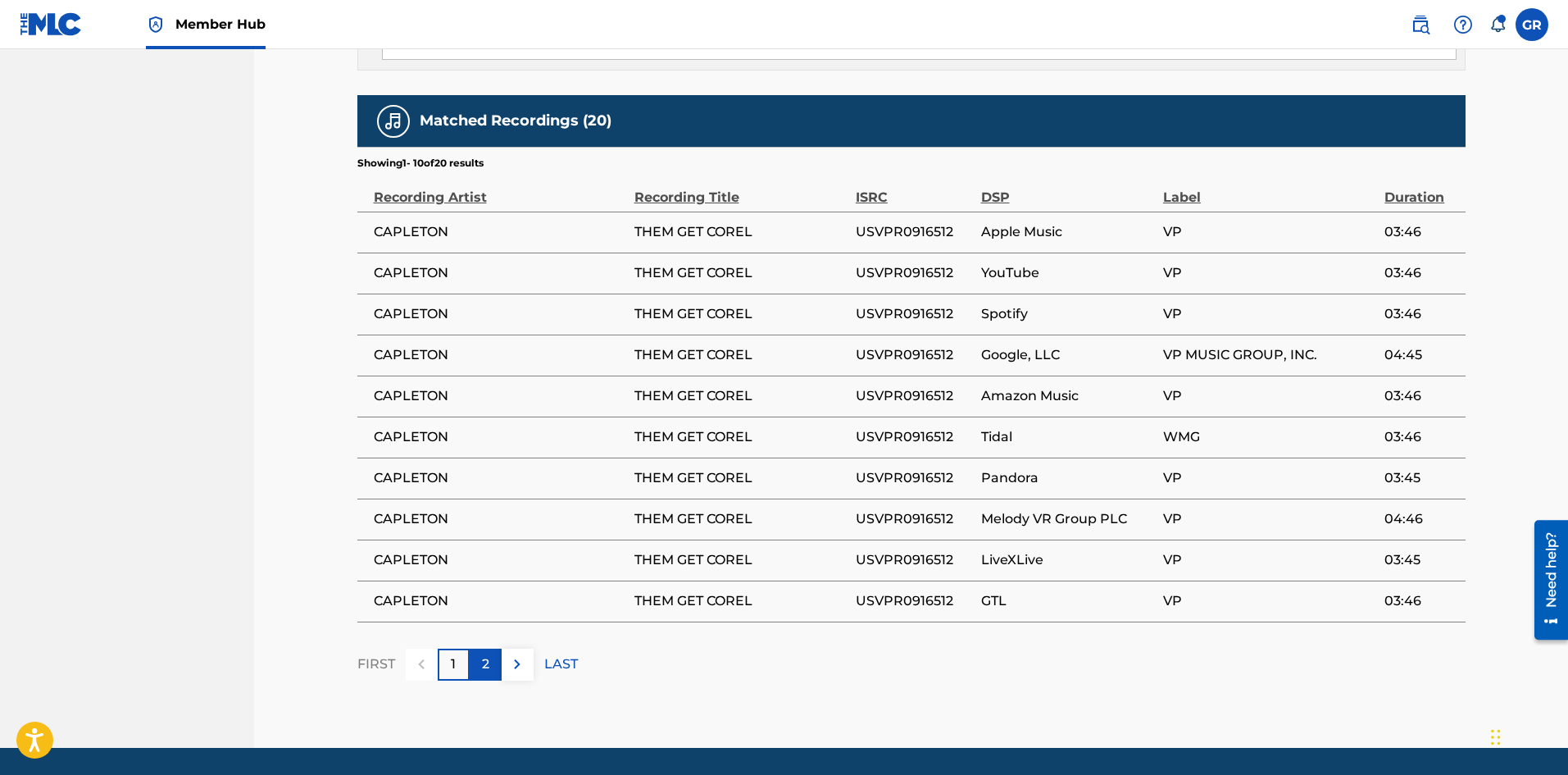
click at [492, 660] on div "2" at bounding box center [485, 664] width 32 height 32
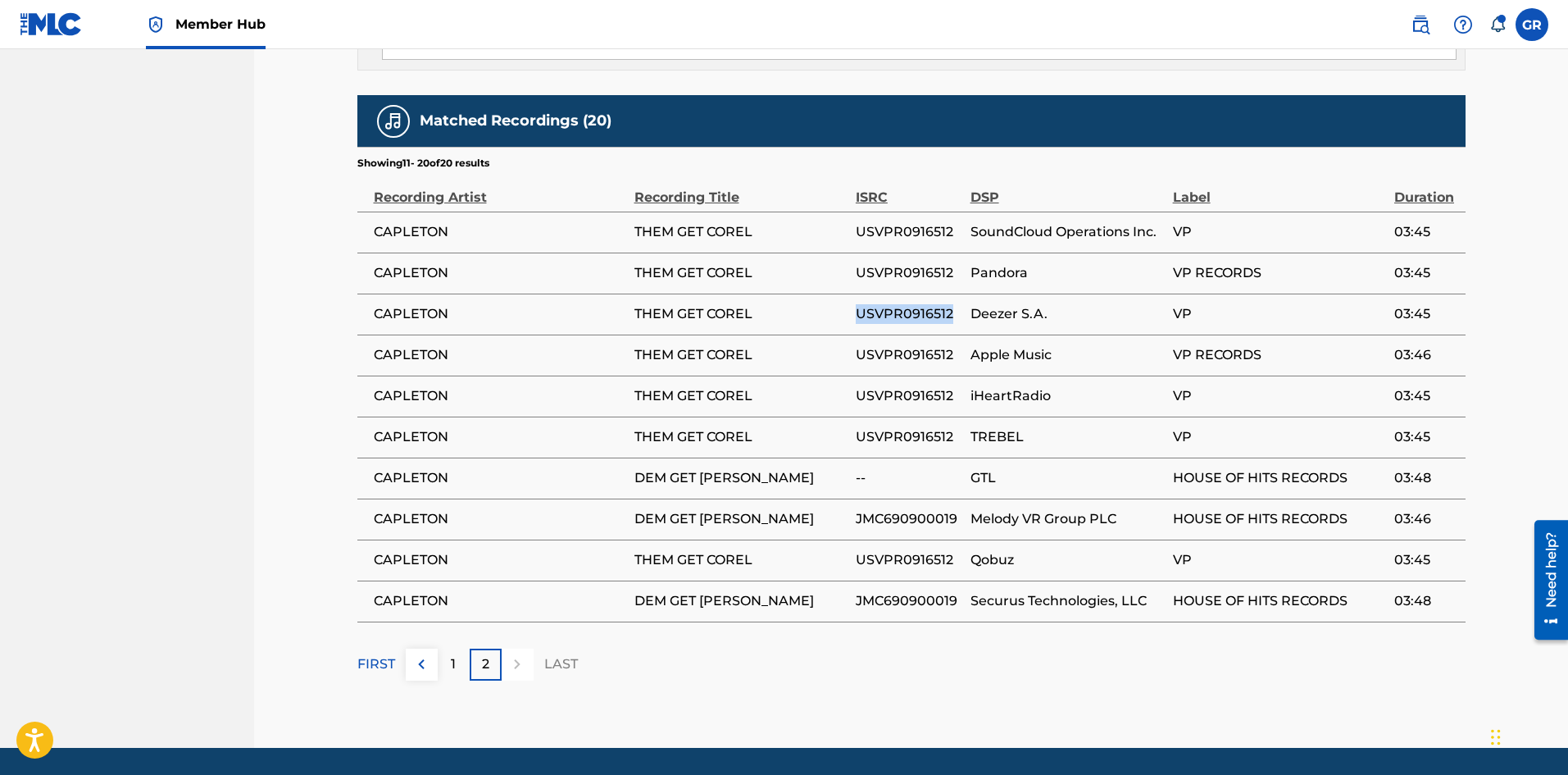
drag, startPoint x: 857, startPoint y: 317, endPoint x: 958, endPoint y: 310, distance: 101.2
click at [958, 310] on span "USVPR0916512" at bounding box center [909, 314] width 107 height 19
copy span "USVPR0916512"
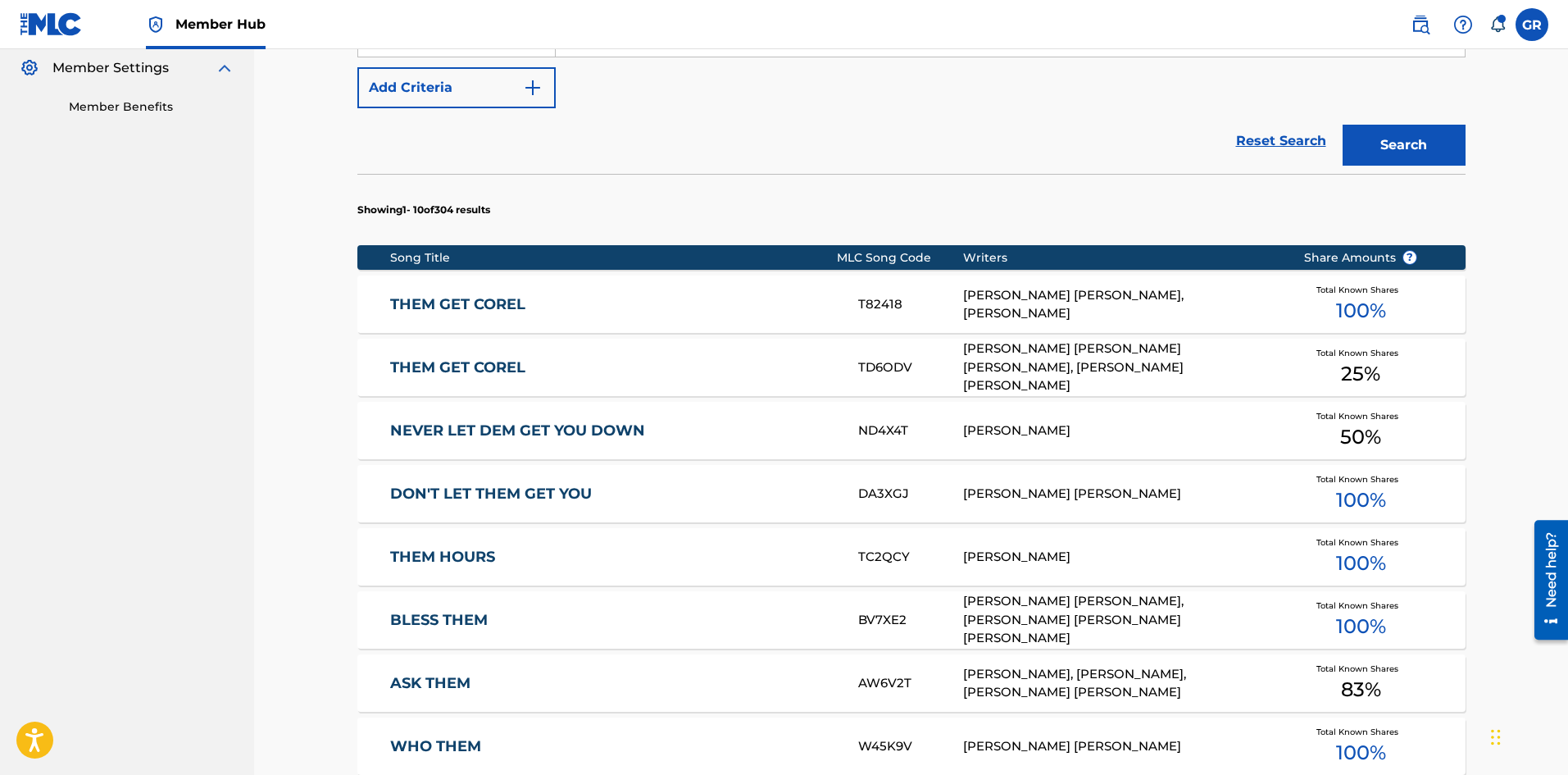
scroll to position [492, 0]
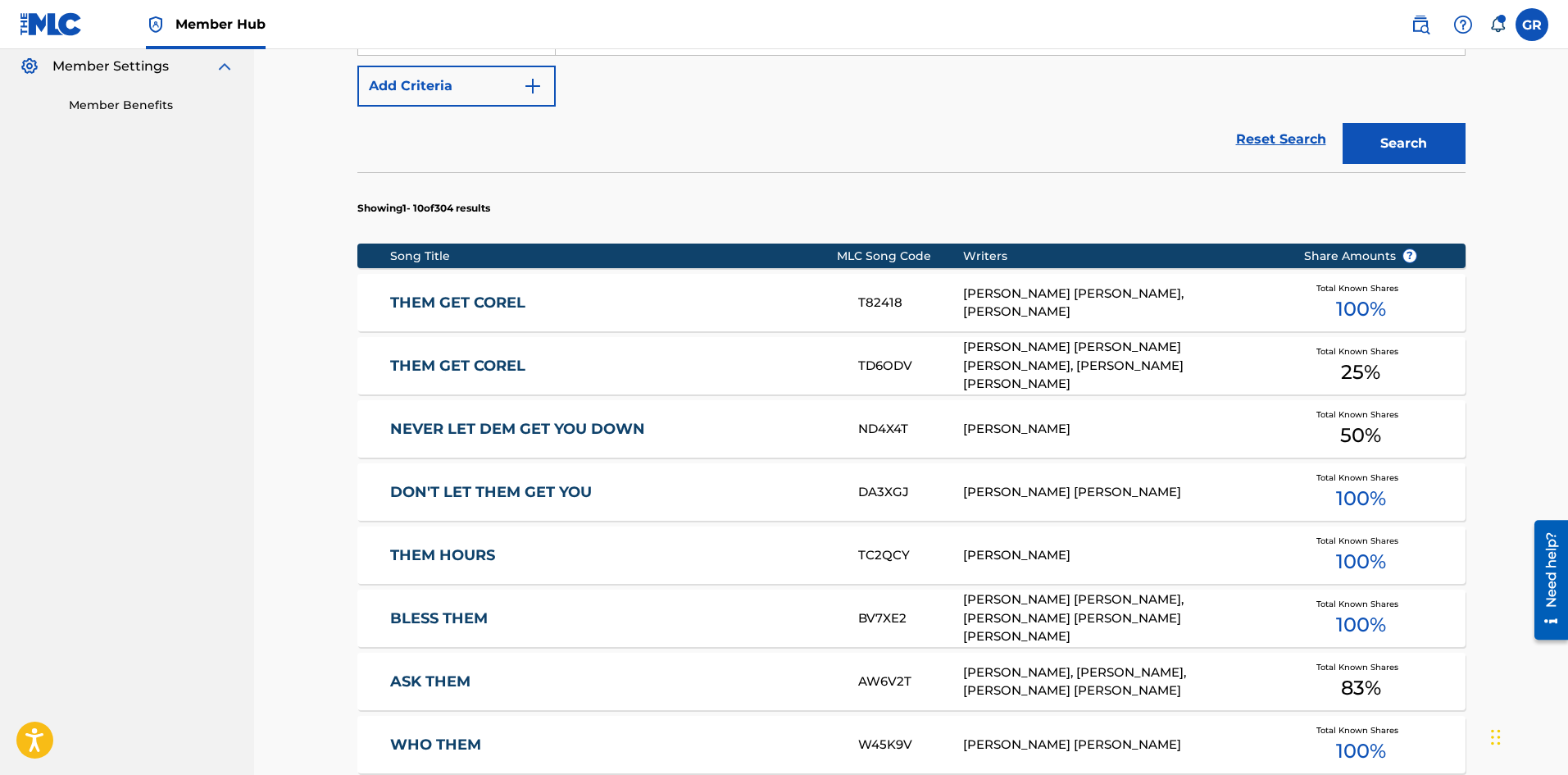
click at [504, 367] on link "THEM GET COREL" at bounding box center [613, 366] width 446 height 19
